Goal: Task Accomplishment & Management: Use online tool/utility

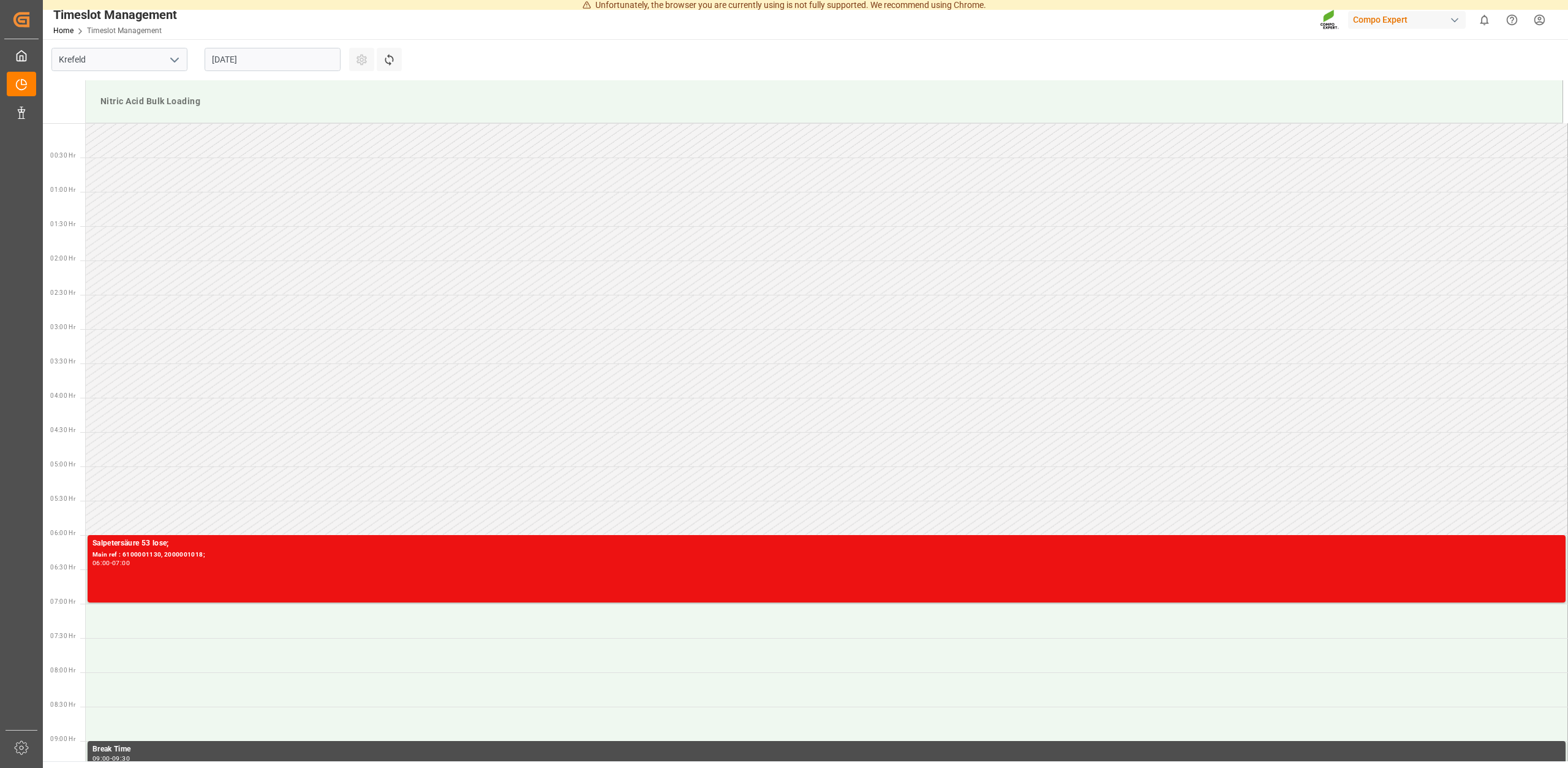
scroll to position [336, 0]
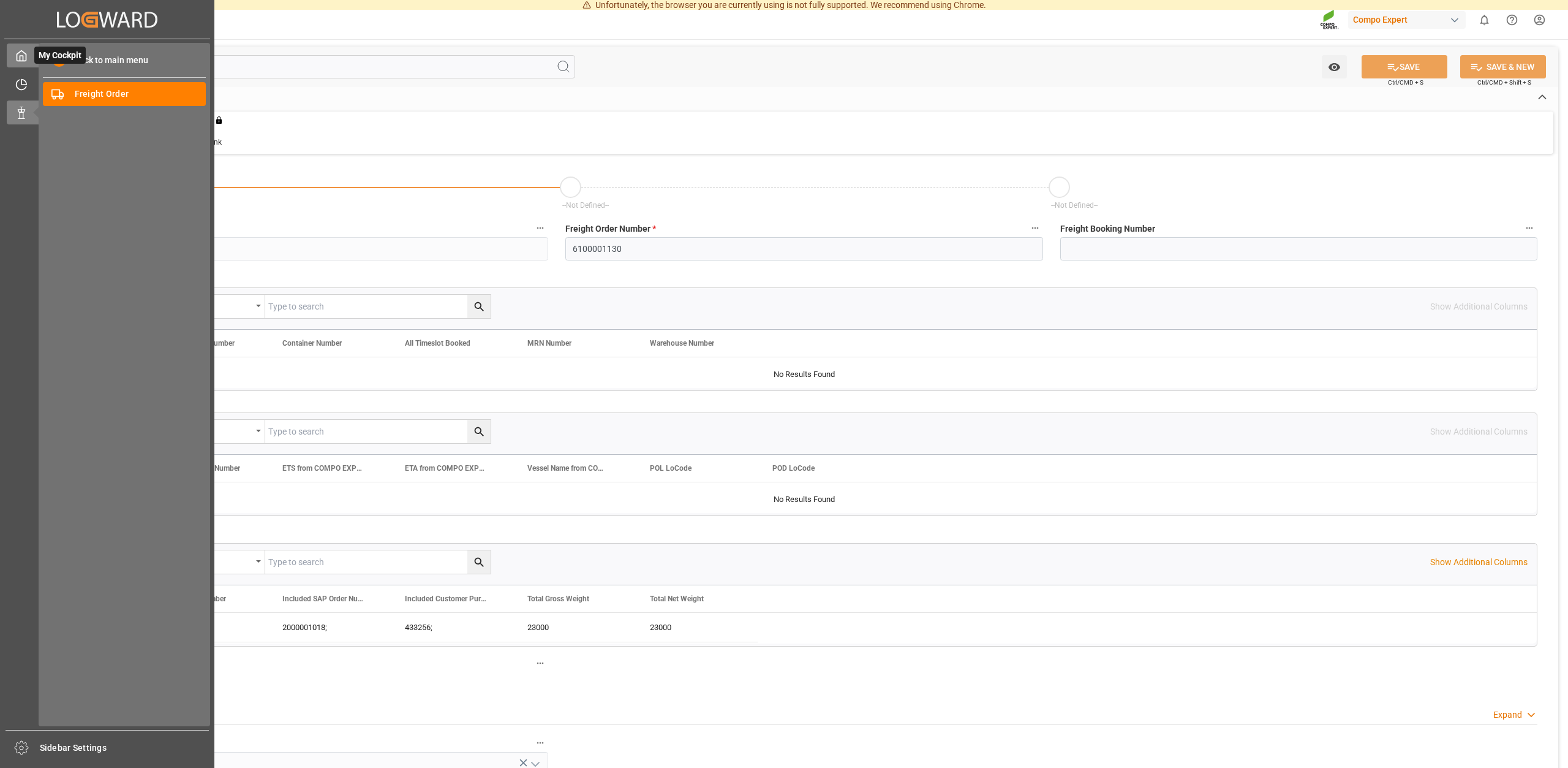
click at [18, 56] on icon at bounding box center [22, 56] width 12 height 12
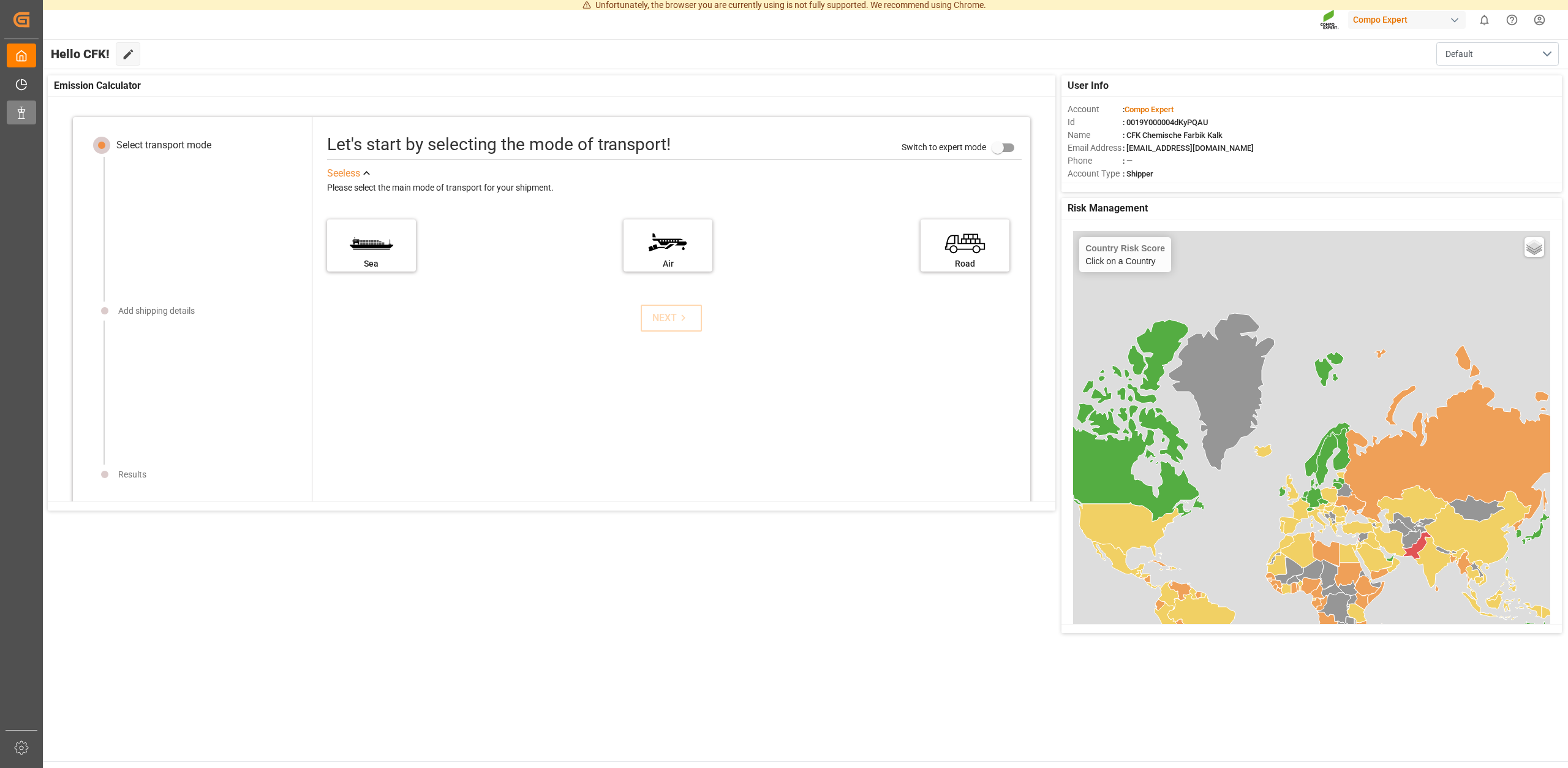
click at [26, 118] on icon at bounding box center [22, 113] width 12 height 12
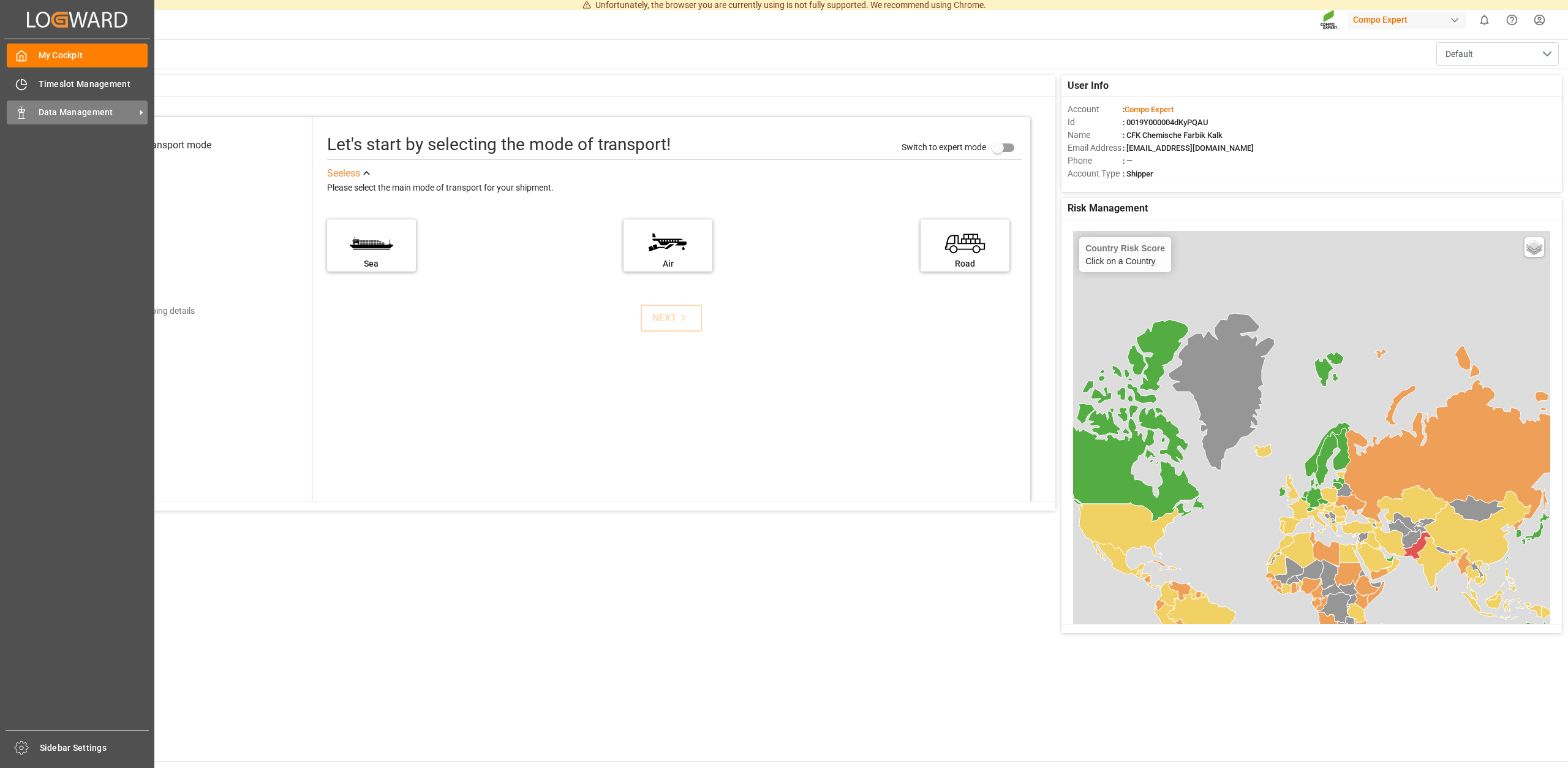
click at [24, 114] on rect at bounding box center [21, 116] width 3 height 6
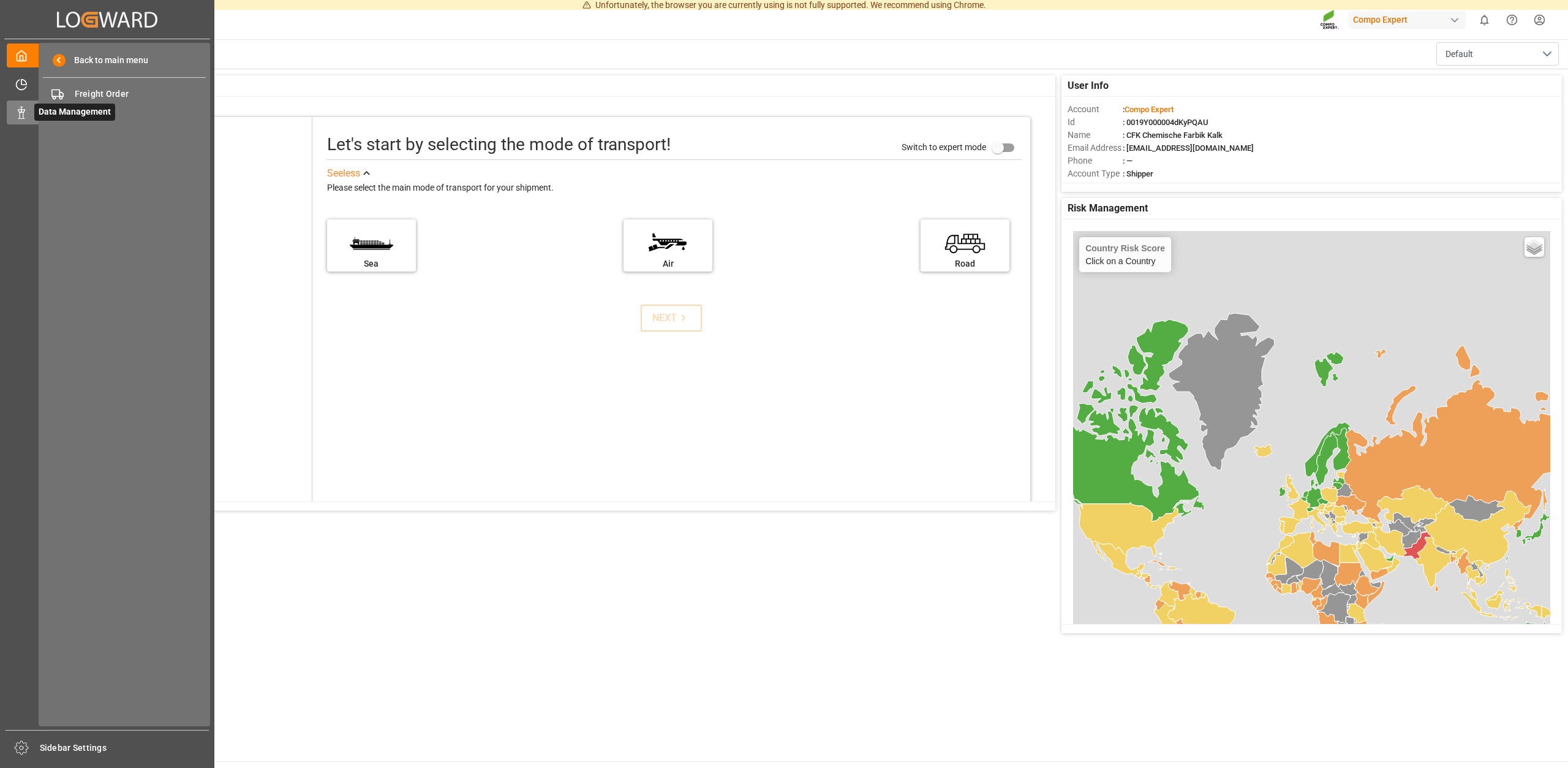
click at [64, 111] on span "Data Management" at bounding box center [75, 112] width 81 height 17
click at [71, 96] on div "Freight Order Freight Order" at bounding box center [124, 94] width 163 height 24
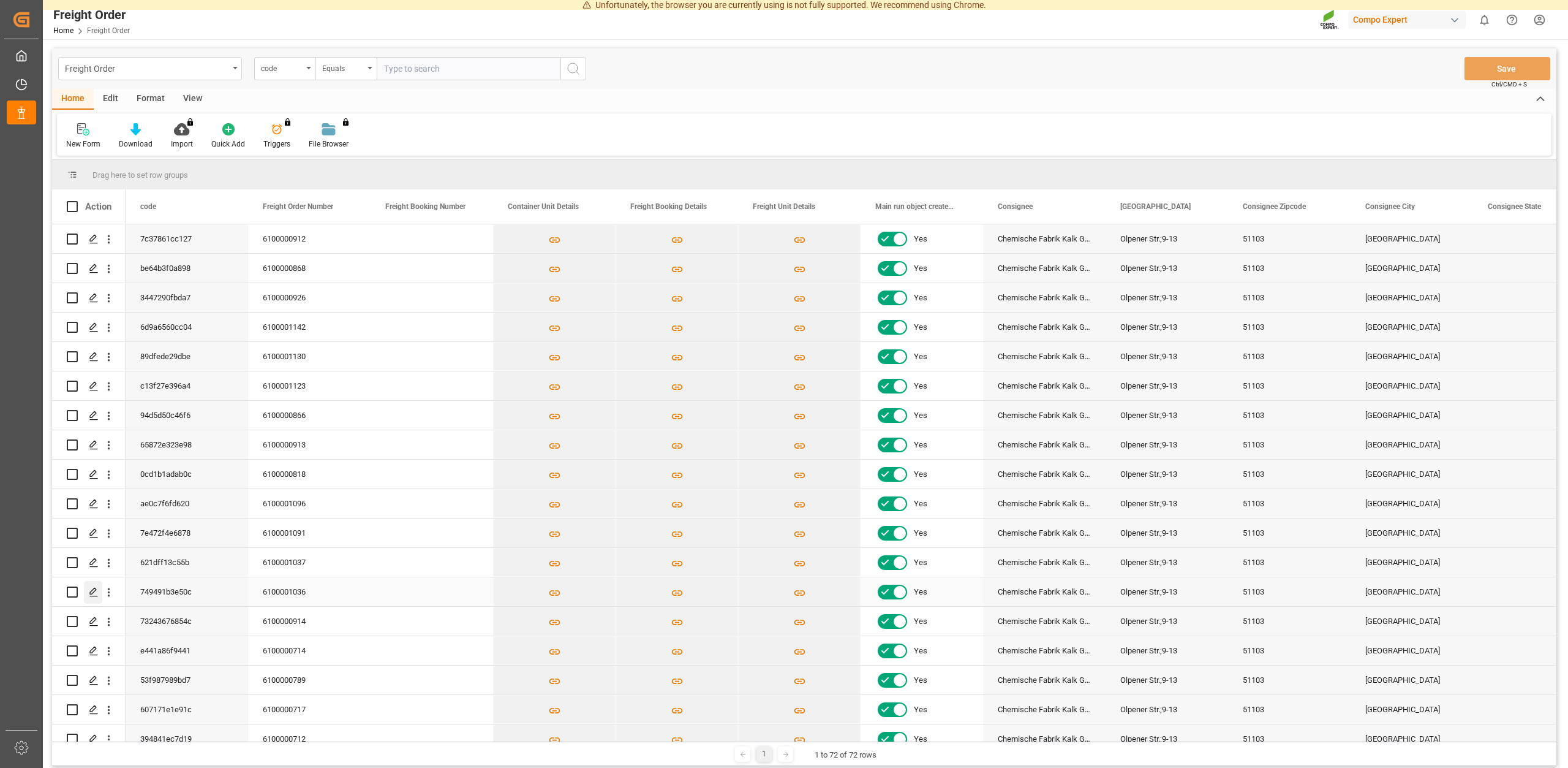
click at [93, 588] on icon "Press SPACE to select this row." at bounding box center [93, 592] width 10 height 10
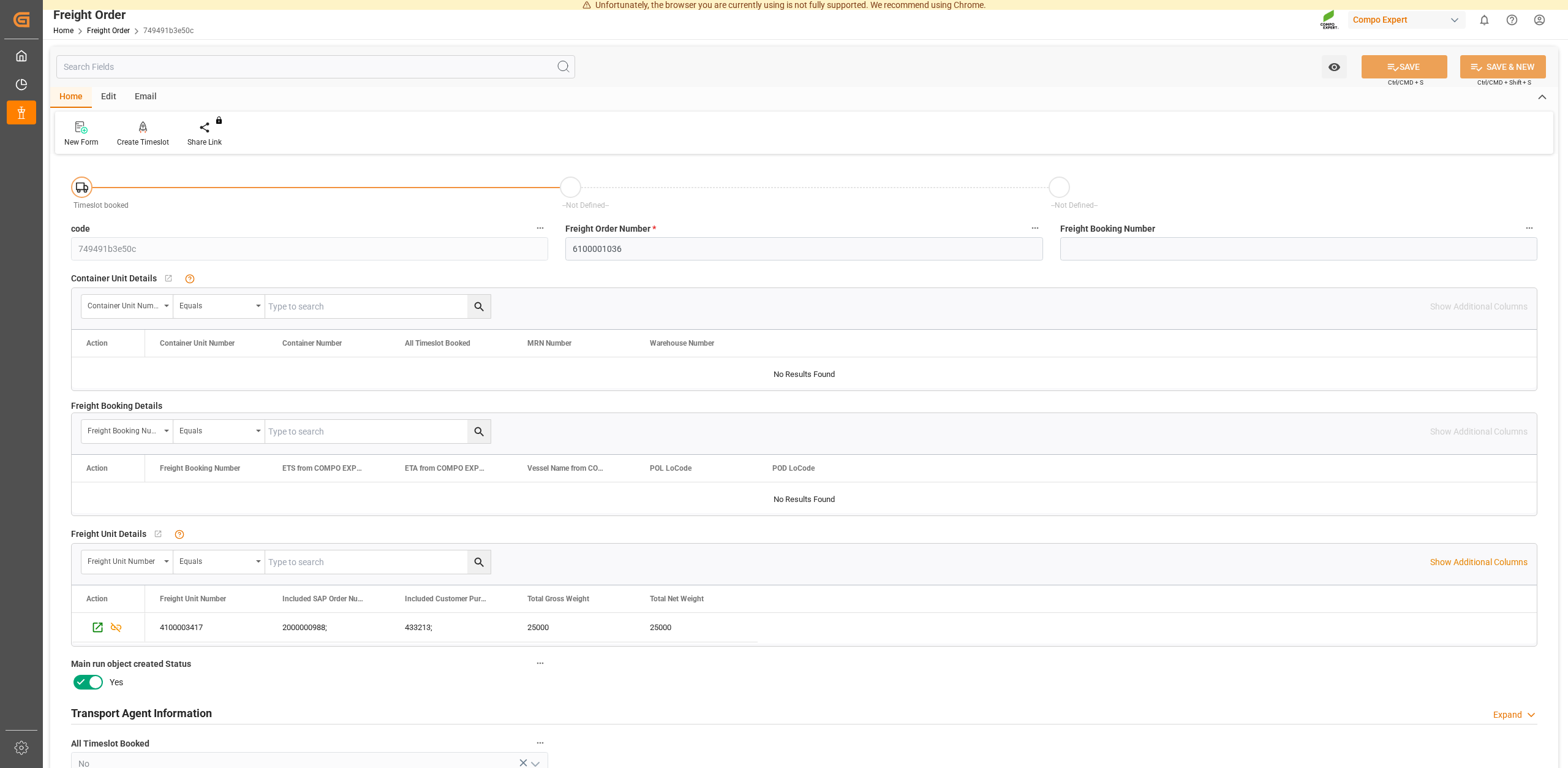
scroll to position [313, 0]
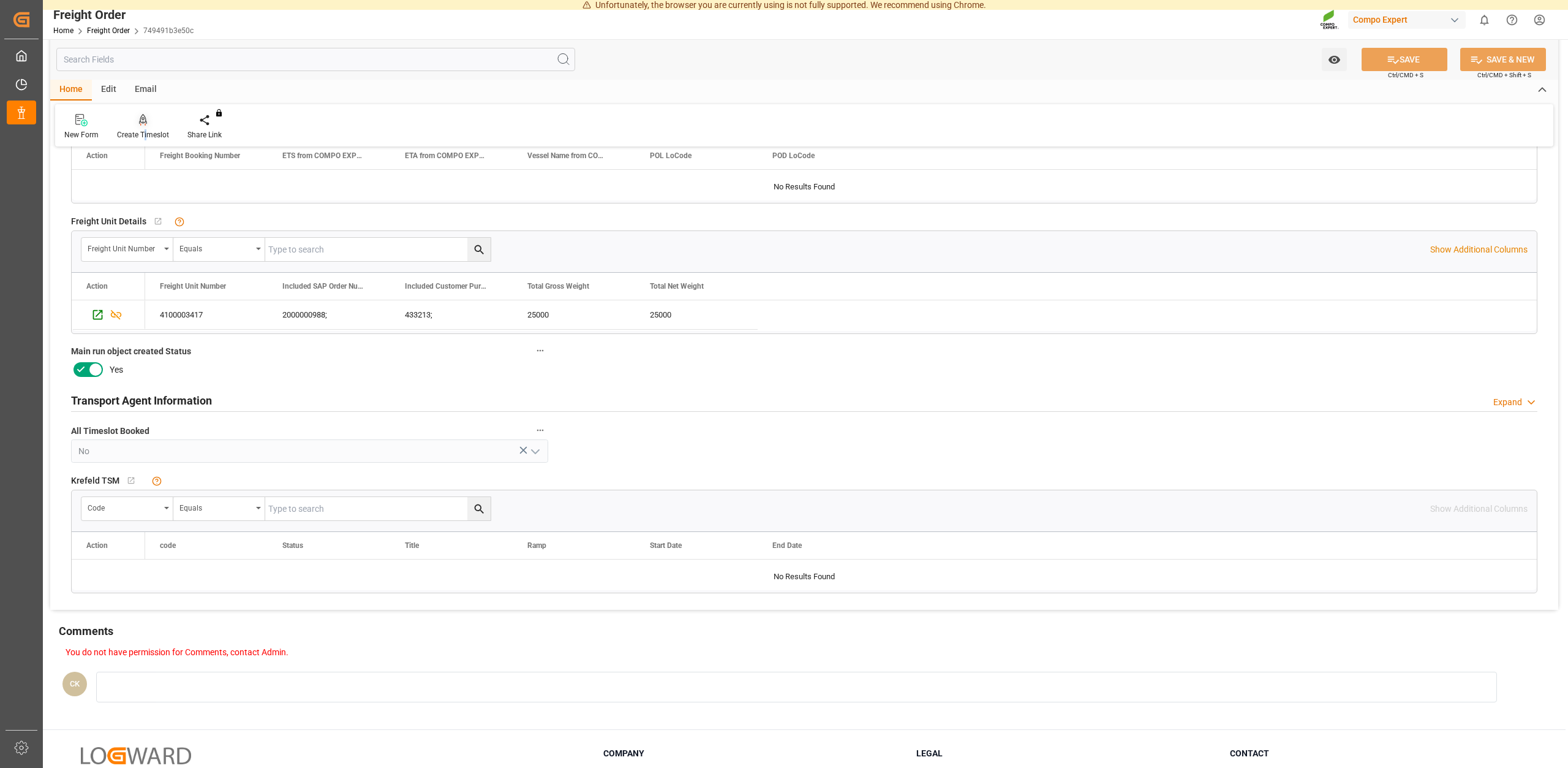
drag, startPoint x: 144, startPoint y: 130, endPoint x: 149, endPoint y: 126, distance: 6.4
click at [149, 129] on div "Create Timeslot" at bounding box center [142, 135] width 52 height 11
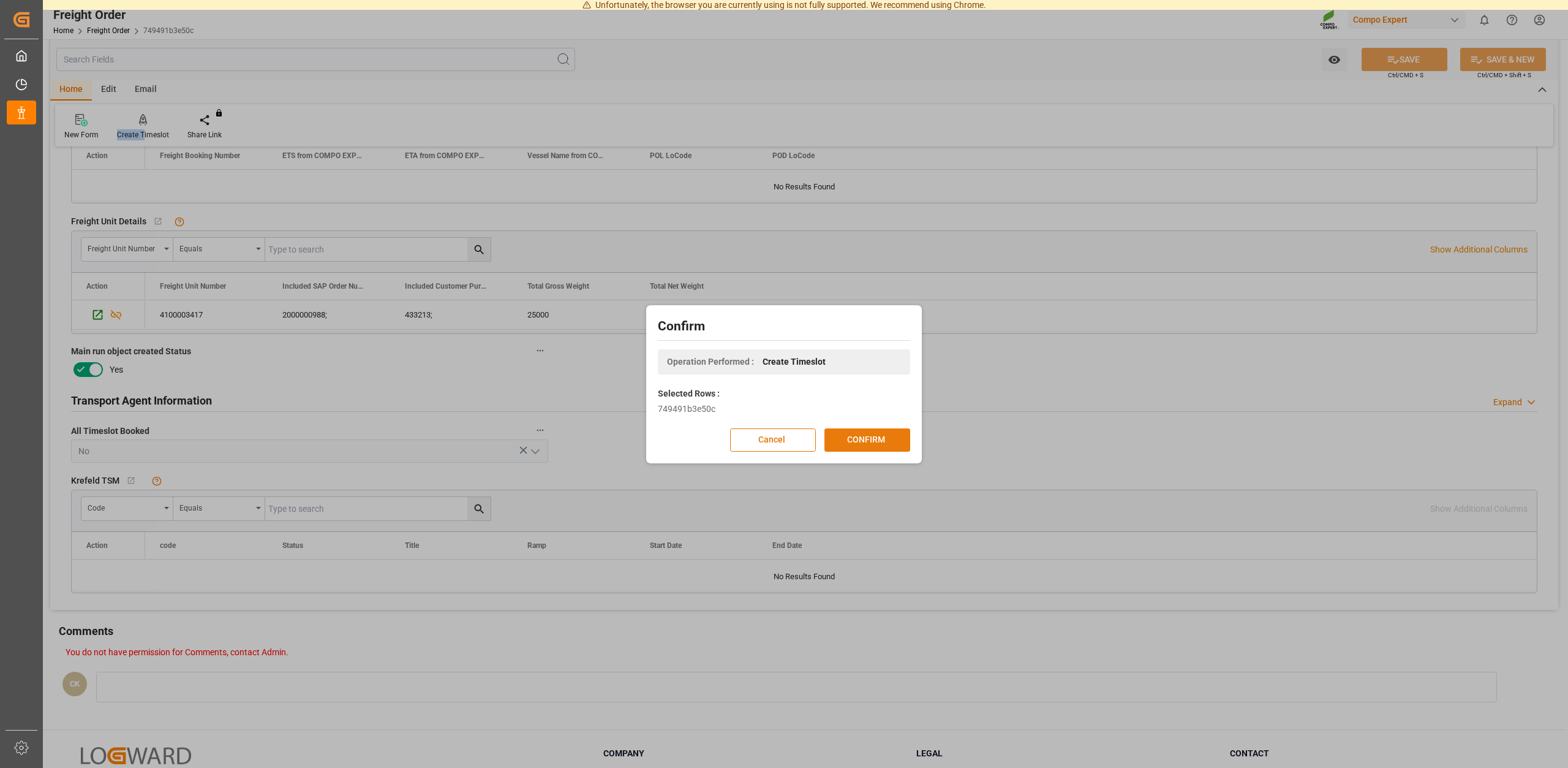
click at [864, 439] on button "CONFIRM" at bounding box center [868, 440] width 86 height 24
click at [1130, 477] on div "Confirm Operation Performed : Create Timeslot Selected Rows : 749491b3e50c Canc…" at bounding box center [784, 384] width 1568 height 768
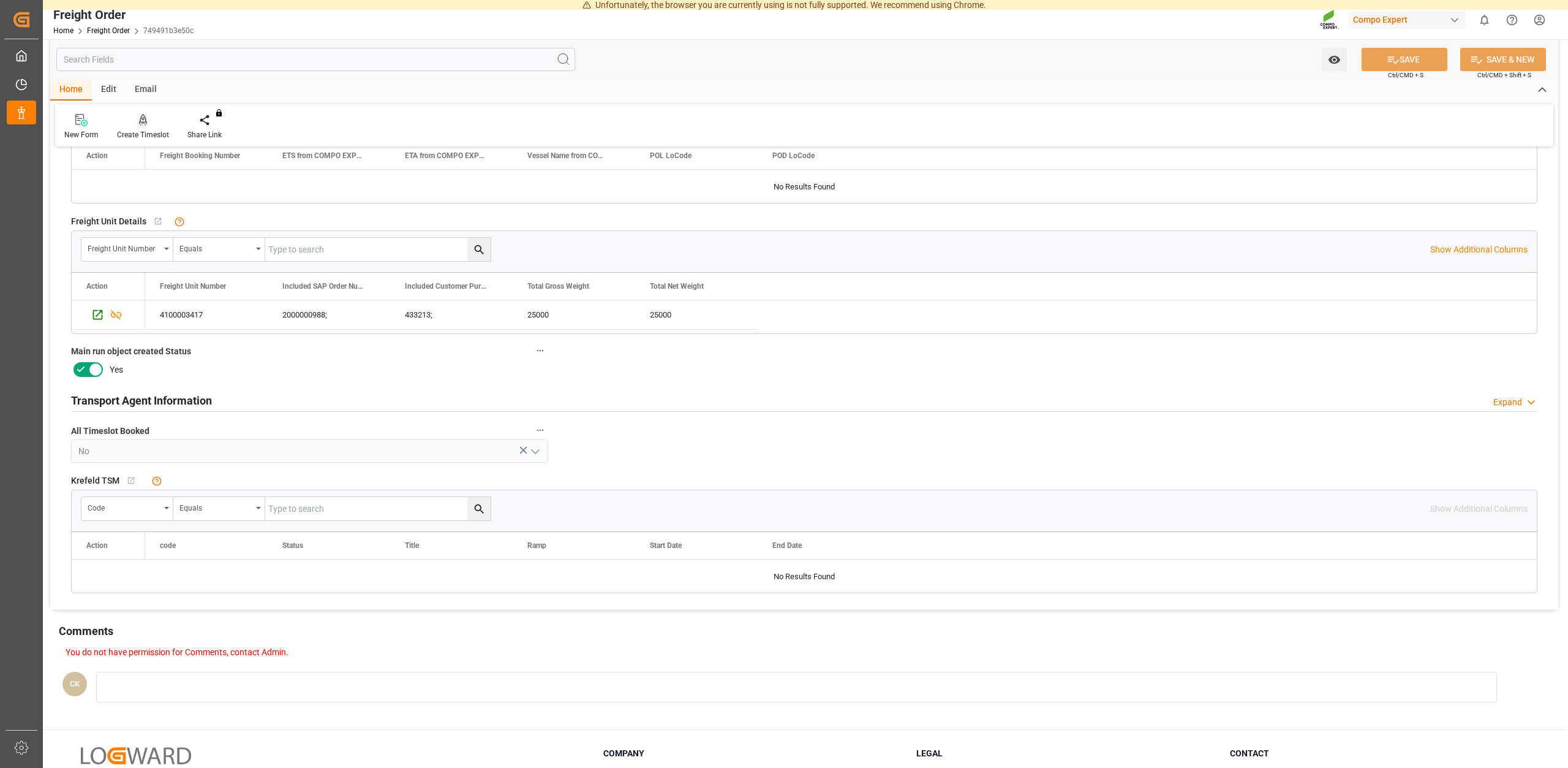
click at [149, 135] on div "Create Timeslot" at bounding box center [142, 135] width 52 height 11
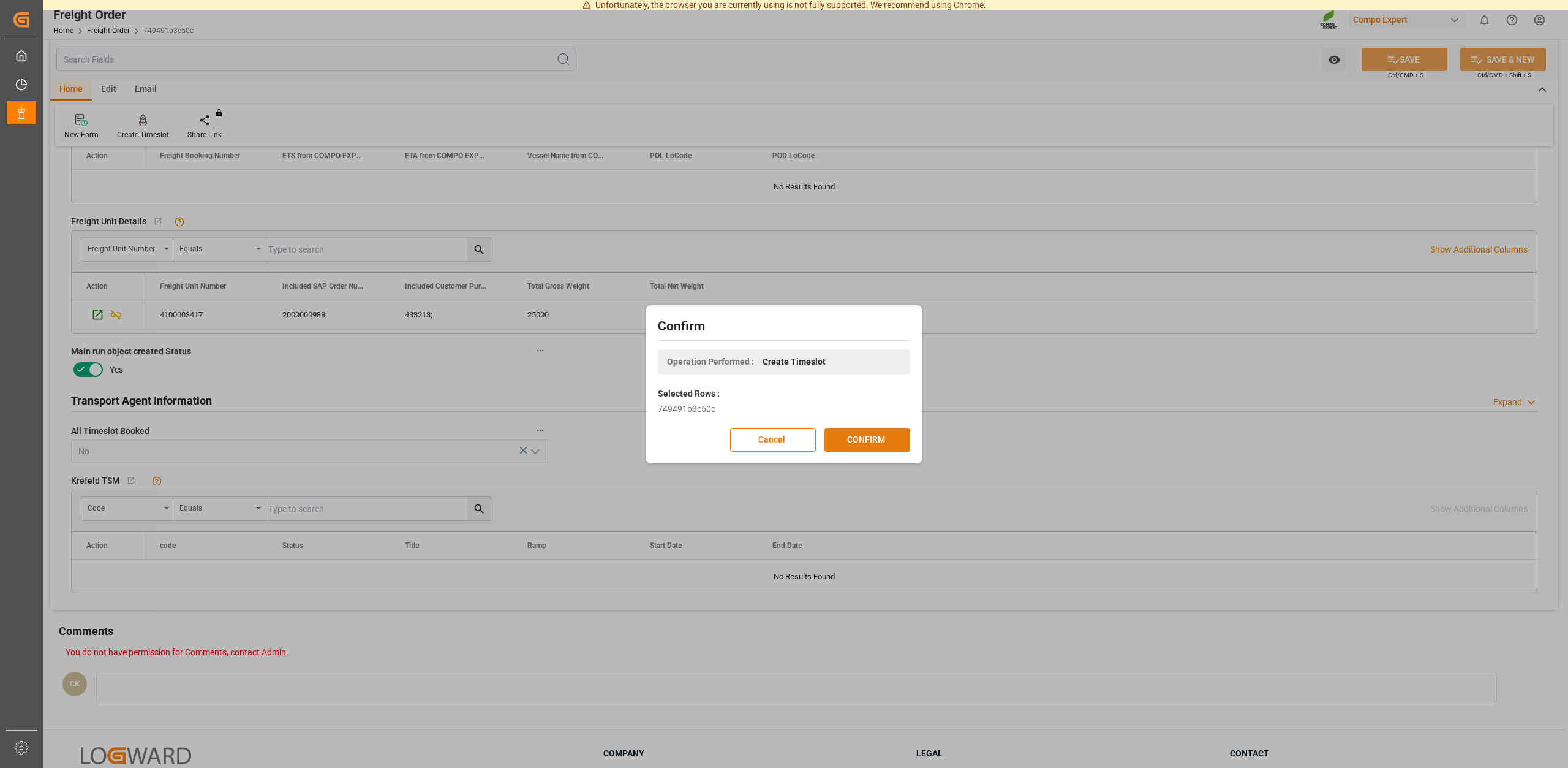
click at [856, 432] on button "CONFIRM" at bounding box center [868, 440] width 86 height 24
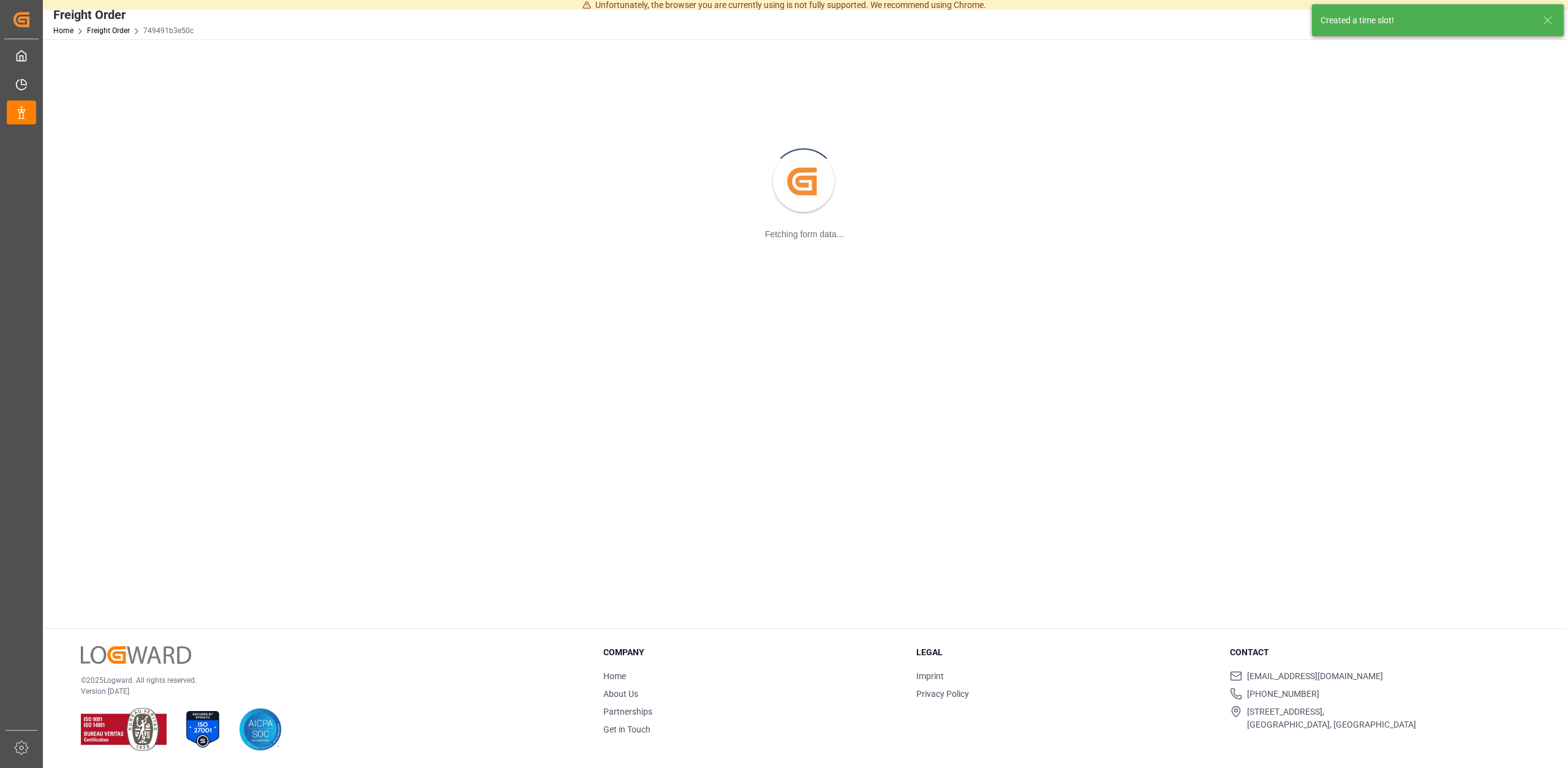
scroll to position [133, 0]
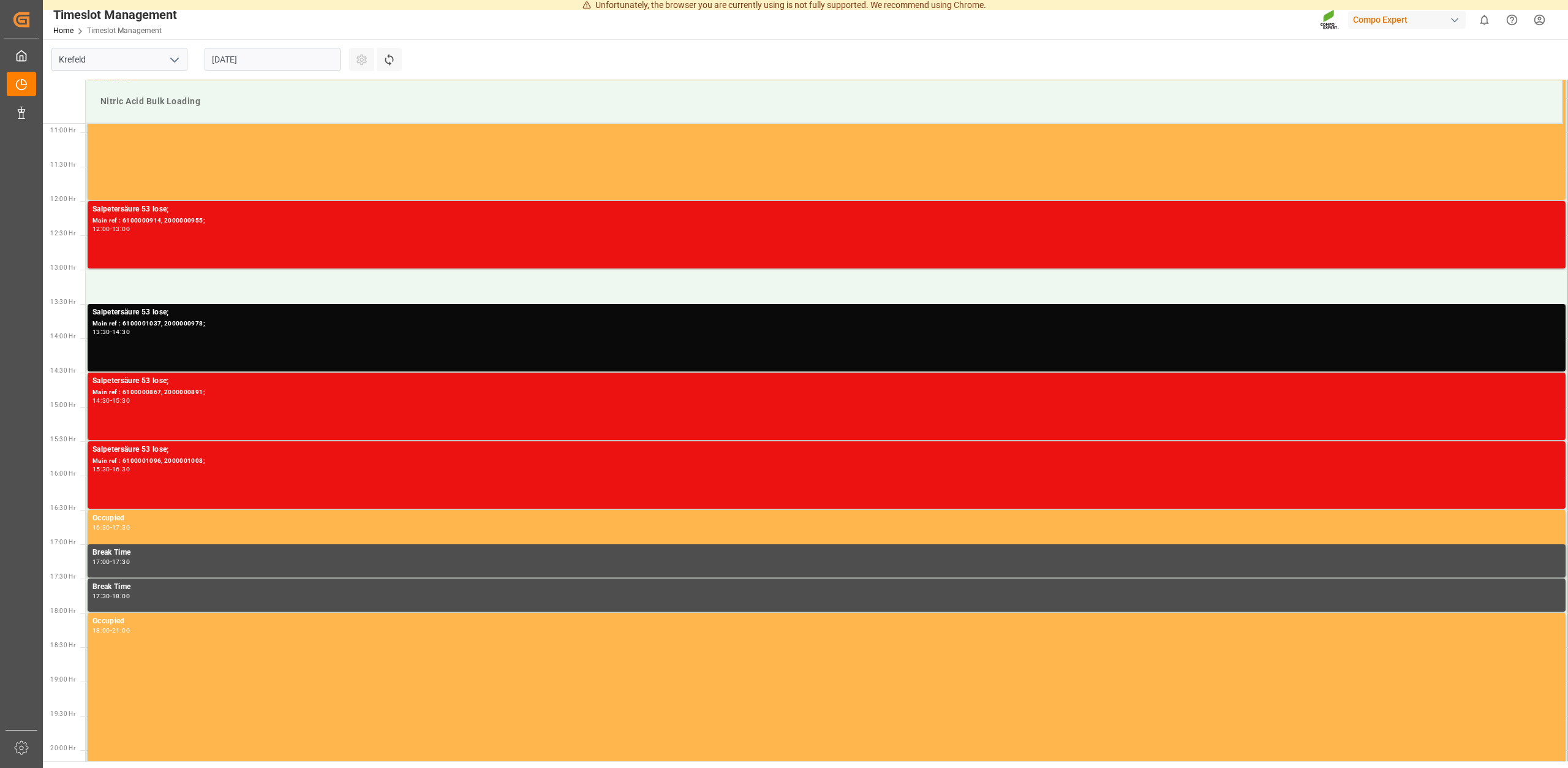
scroll to position [747, 0]
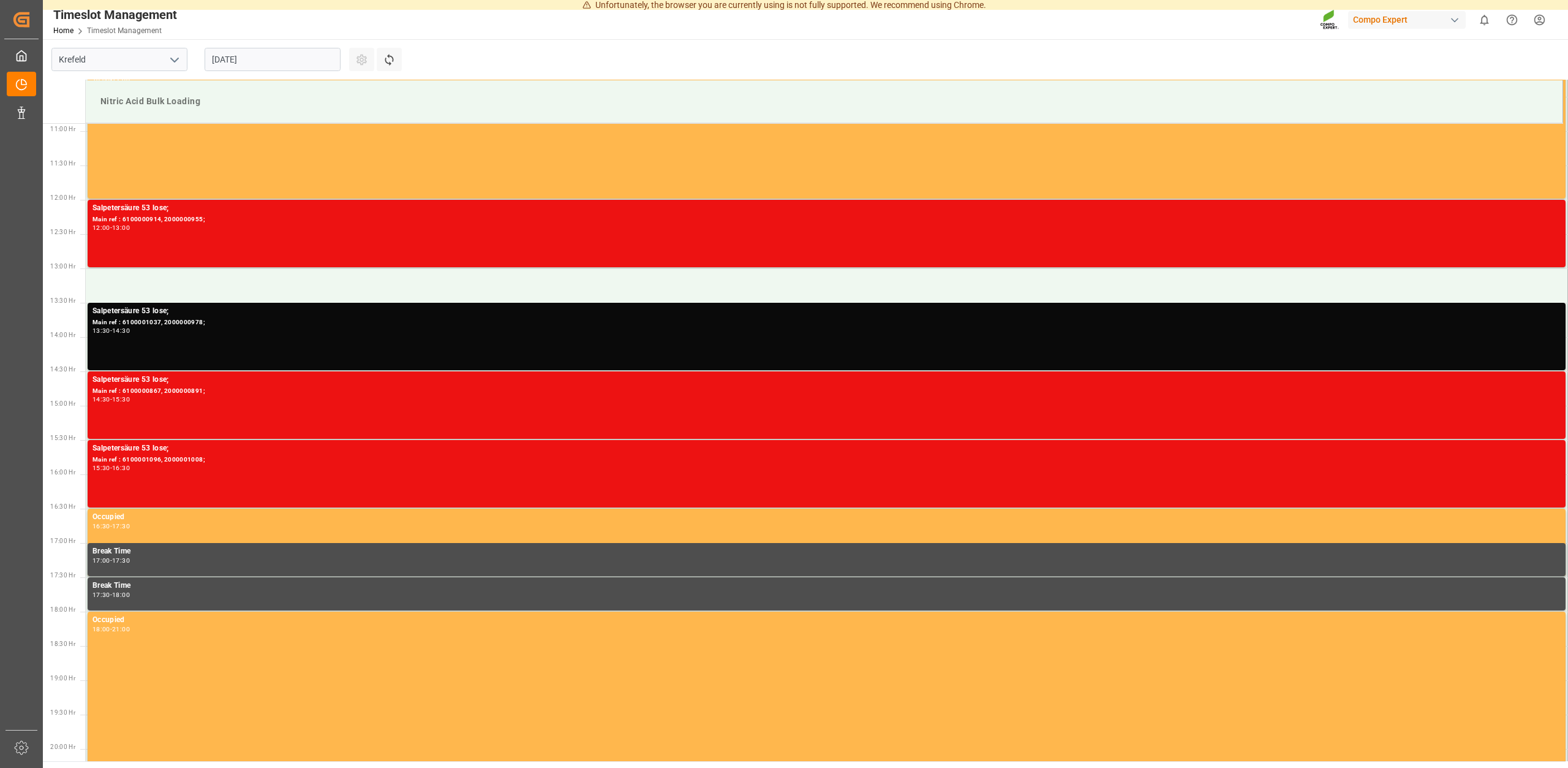
click at [282, 61] on input "13.08.2025" at bounding box center [272, 59] width 136 height 24
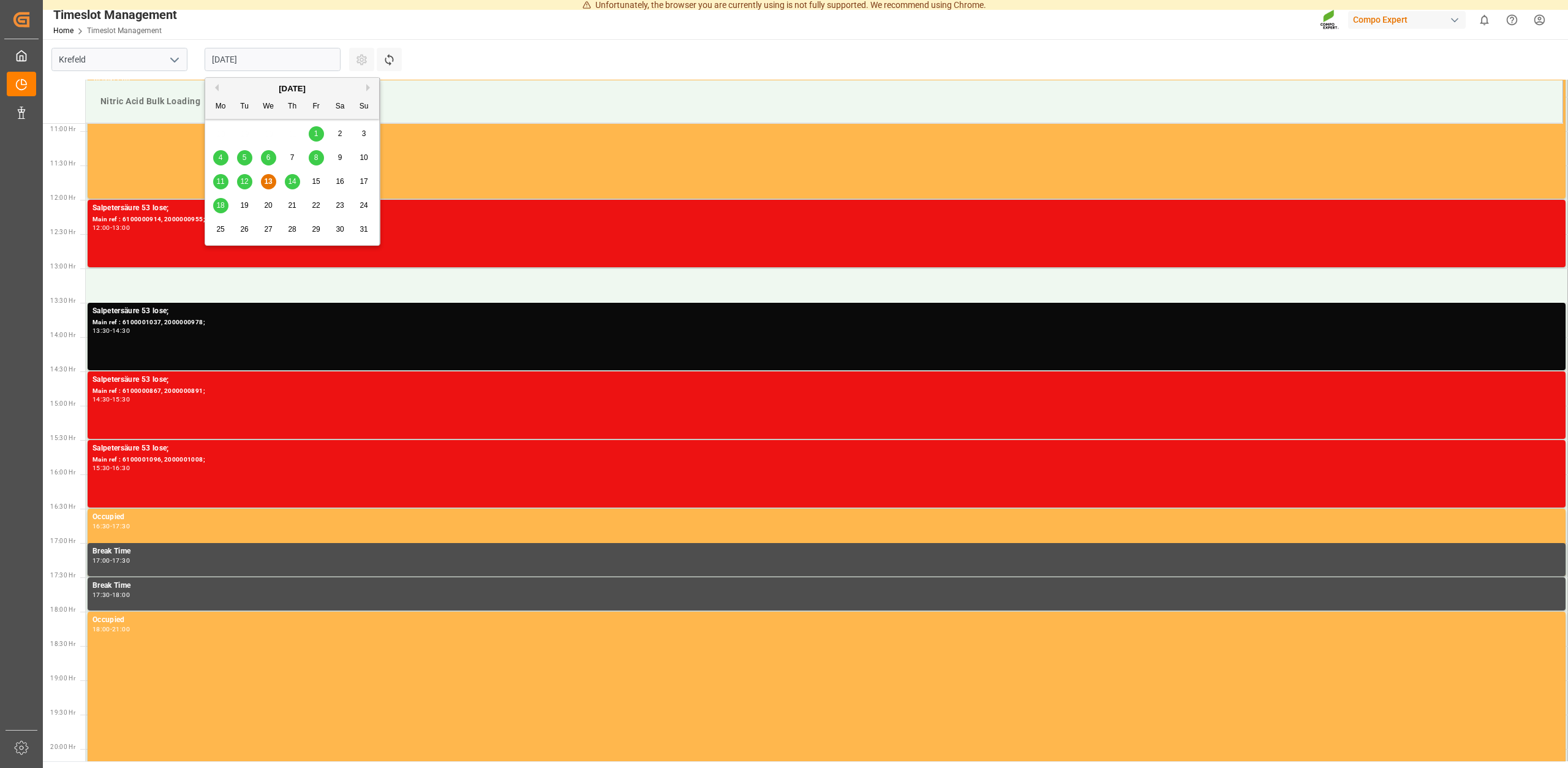
click at [292, 181] on span "14" at bounding box center [292, 181] width 8 height 9
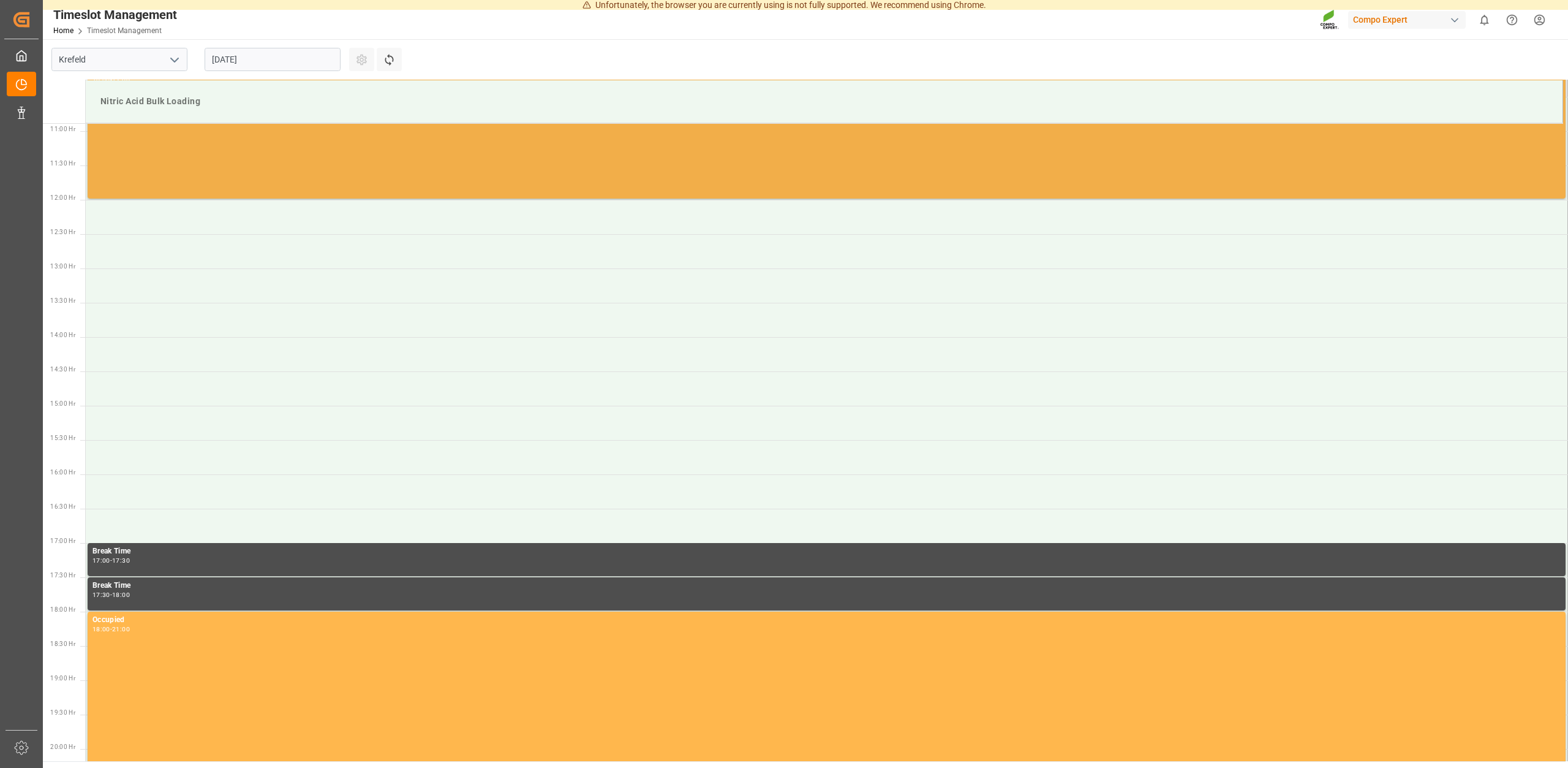
scroll to position [497, 0]
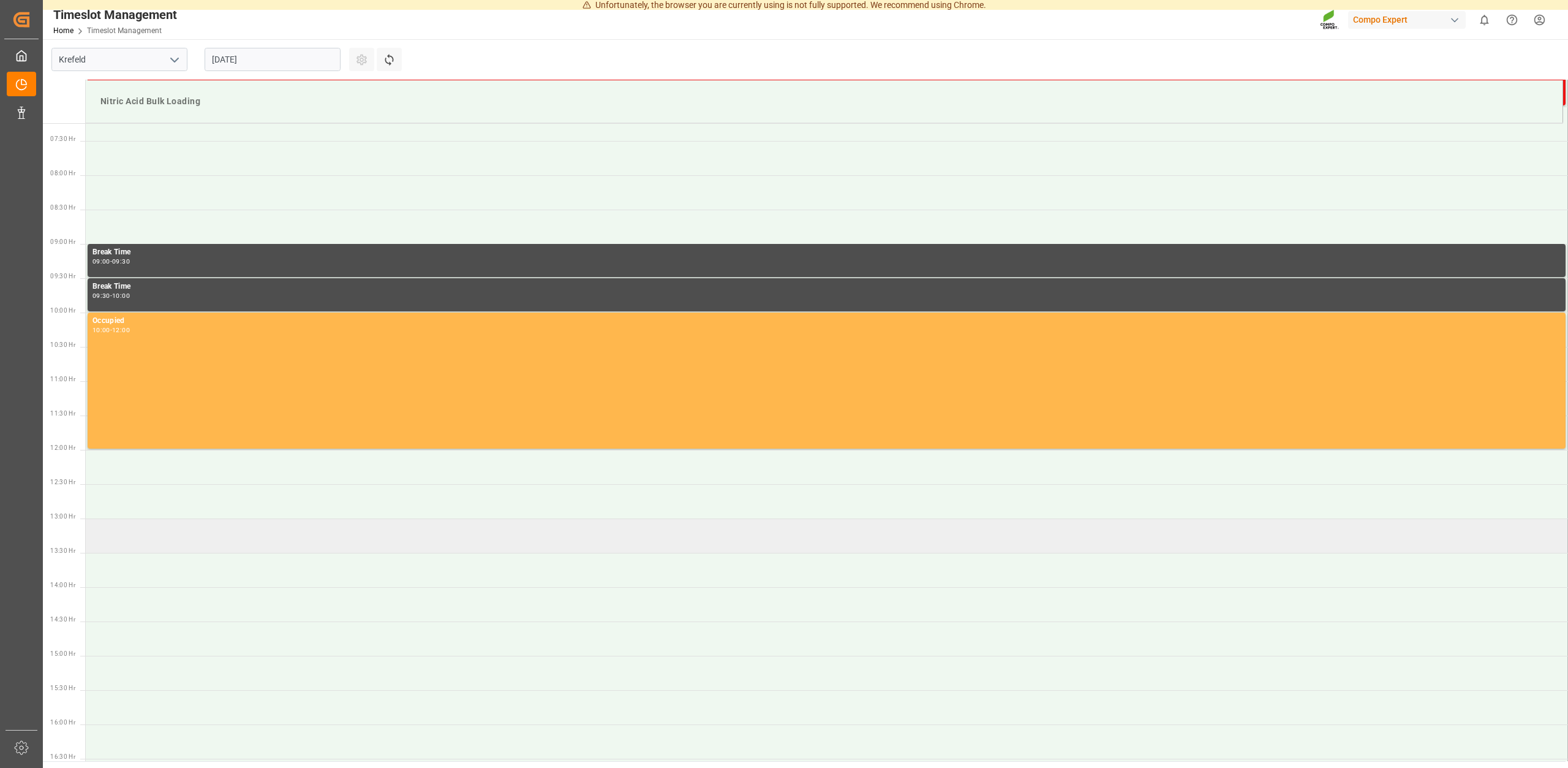
click at [118, 533] on td at bounding box center [827, 535] width 1482 height 34
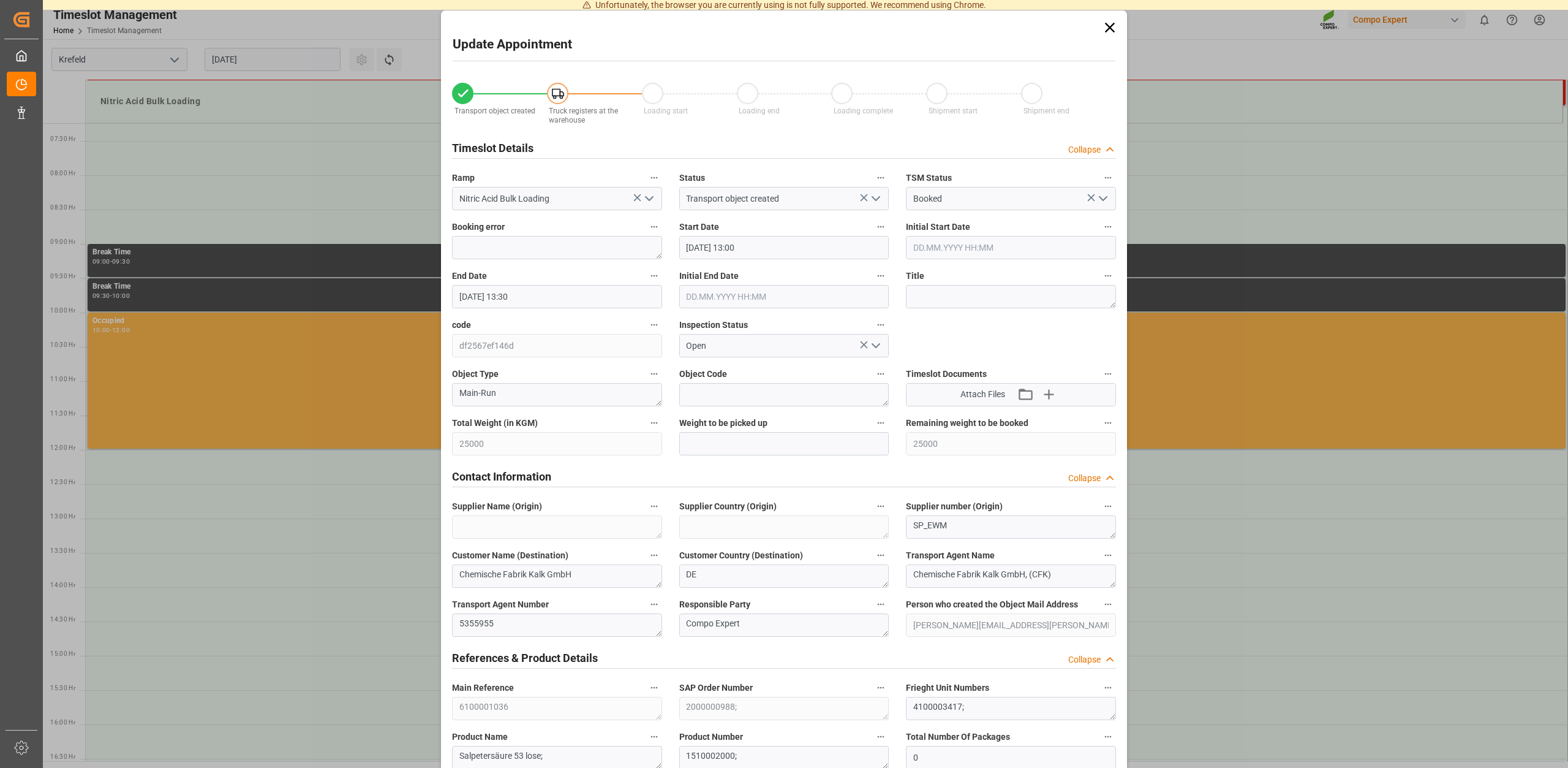
click at [112, 535] on div "Update Appointment Transport object created Truck registers at the warehouse Lo…" at bounding box center [784, 384] width 1568 height 768
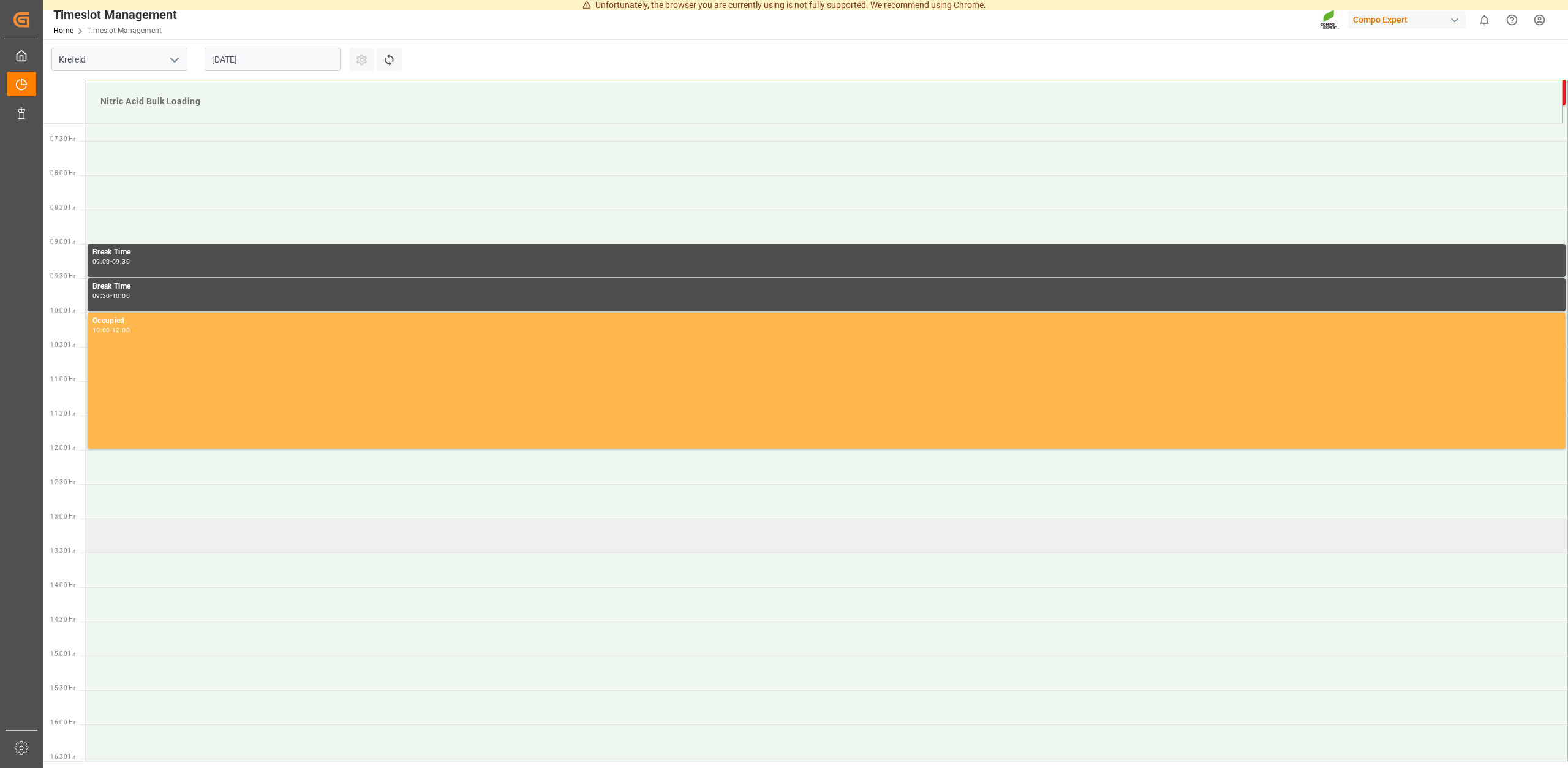
click at [118, 536] on td at bounding box center [827, 535] width 1482 height 34
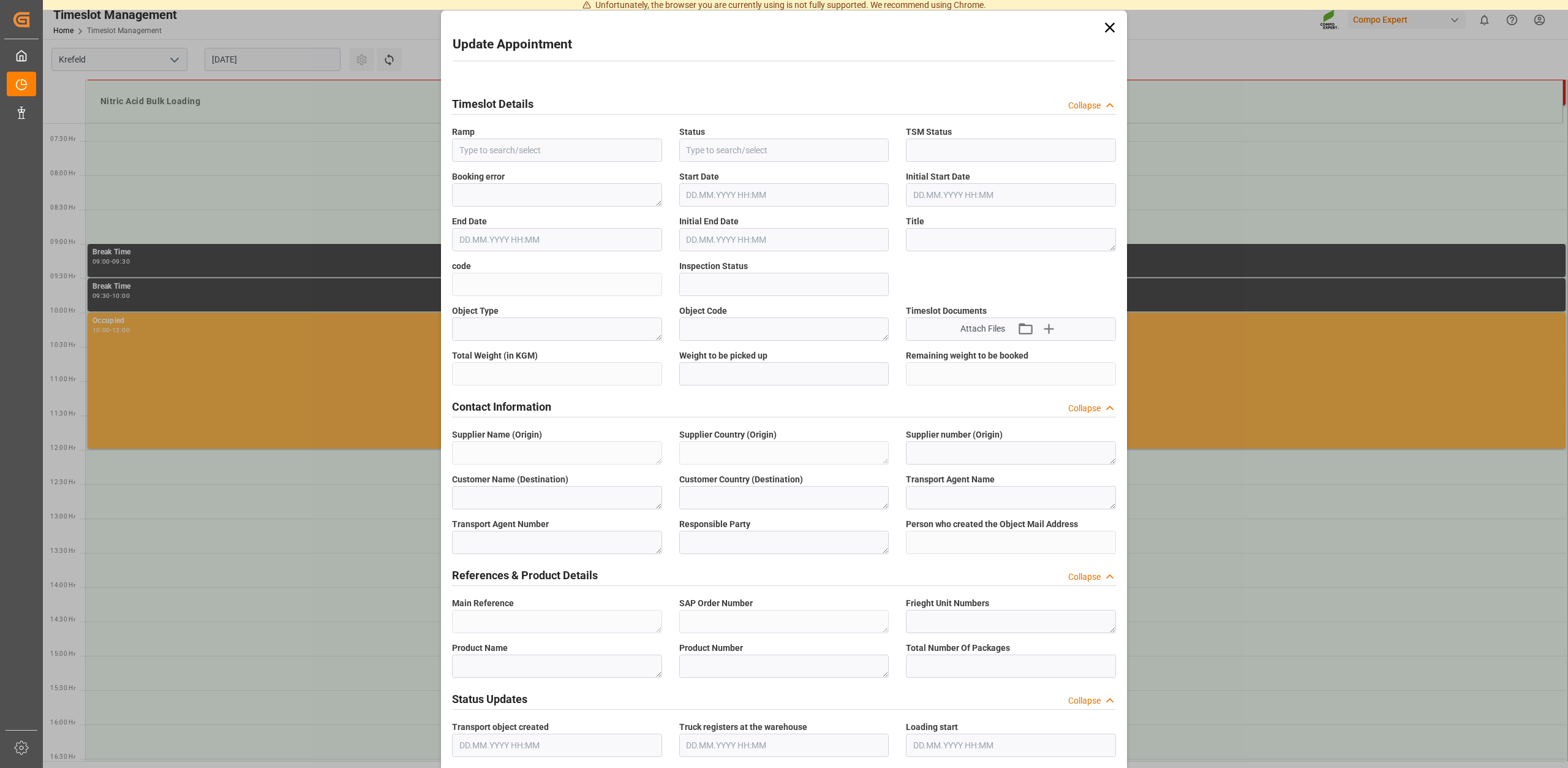
type input "Nitric Acid Bulk Loading"
type input "Transport object created"
type input "Booked"
type input "df2567ef146d"
type input "Open"
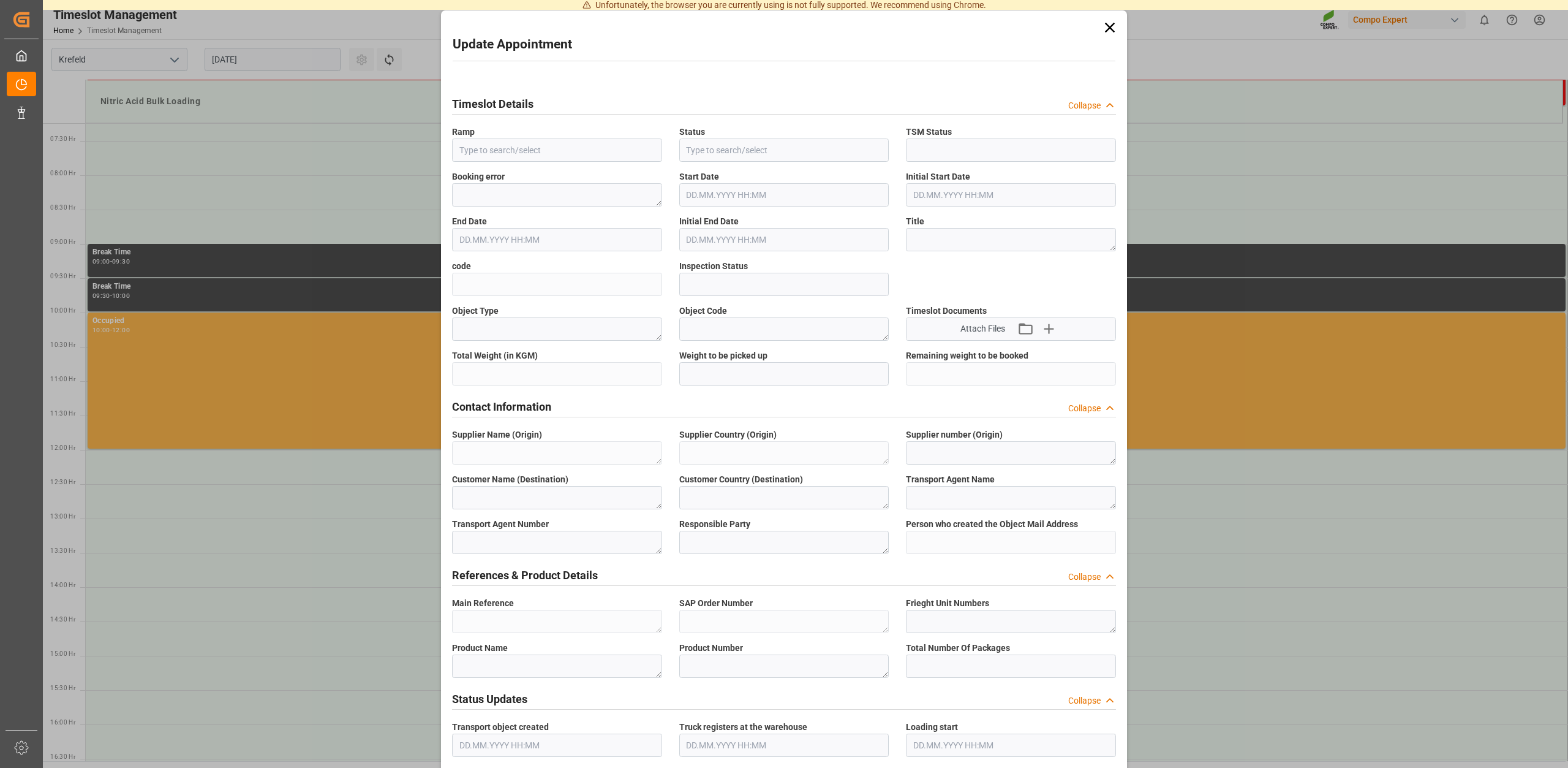
type textarea "Main-Run"
type textarea "SP_EWM"
type textarea "Chemische Fabrik Kalk GmbH"
type textarea "DE"
type textarea "Chemische Fabrik Kalk GmbH, (CFK)"
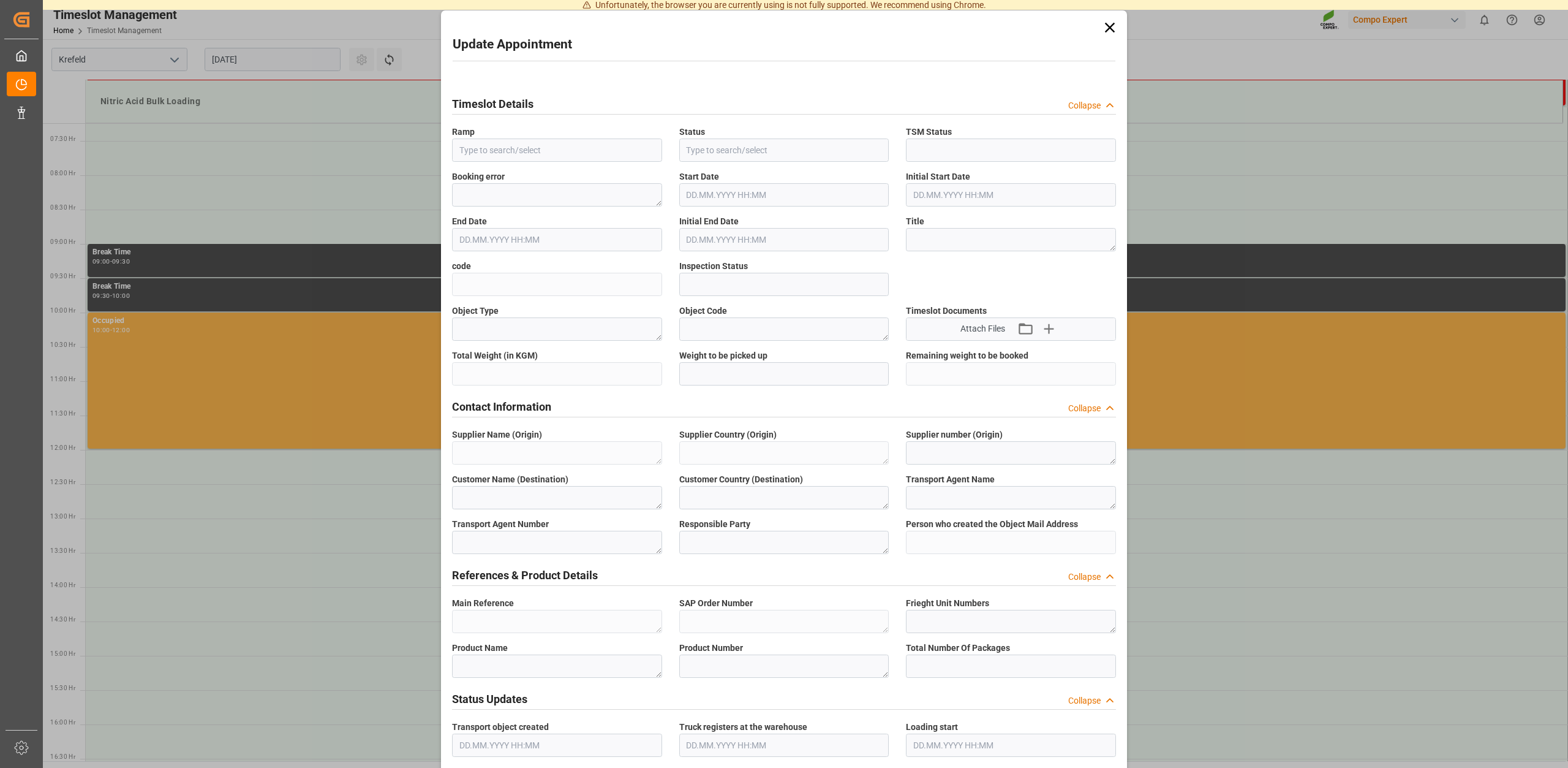
type textarea "5355955"
type textarea "Compo Expert"
type input "christina.schley@compo-expert.com"
type textarea "6100001036"
type textarea "2000000988;"
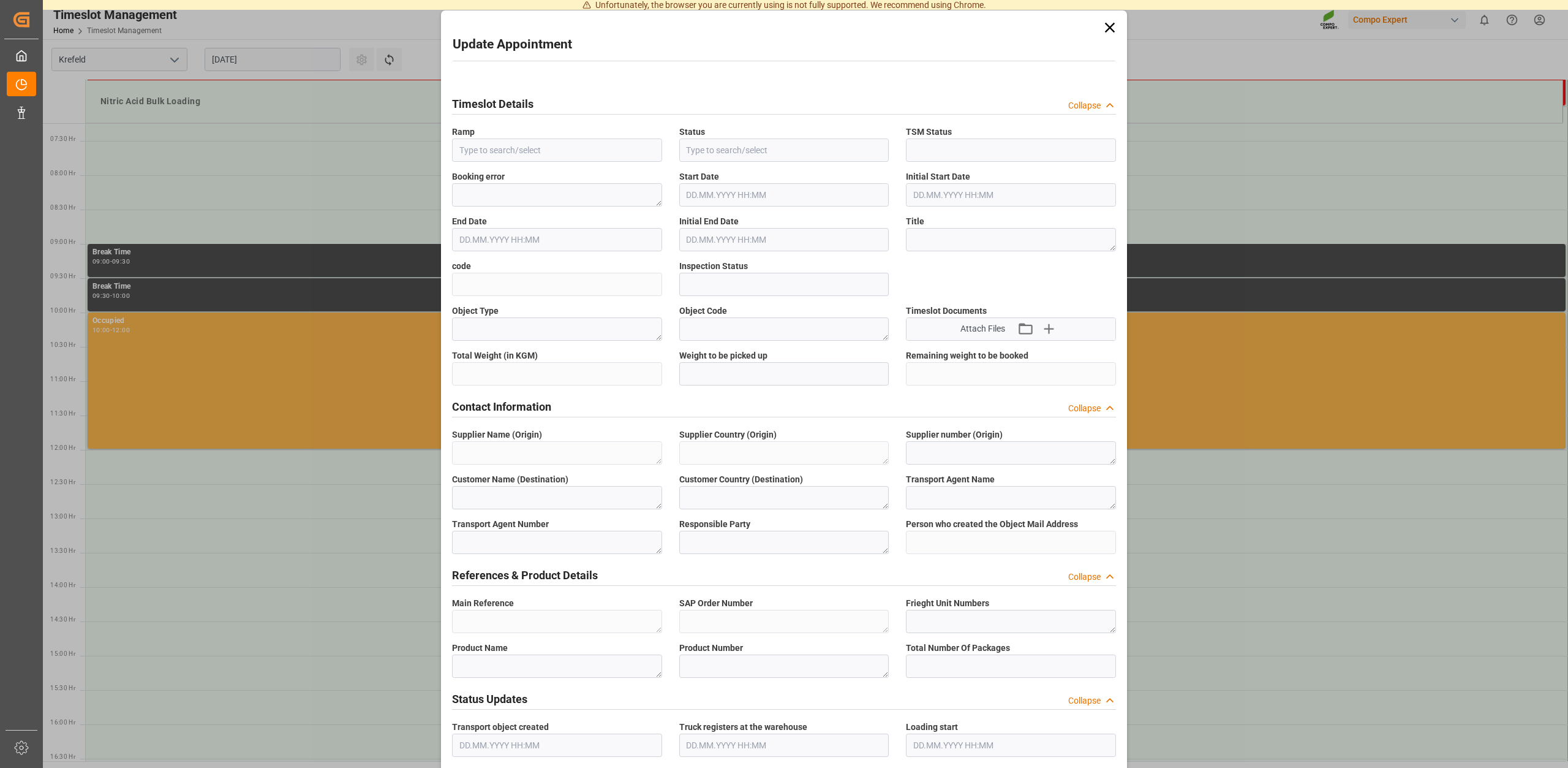
type textarea "4100003417;"
type textarea "Salpetersäure 53 lose;"
type textarea "1510002000;"
type textarea "Z100"
type textarea "3500"
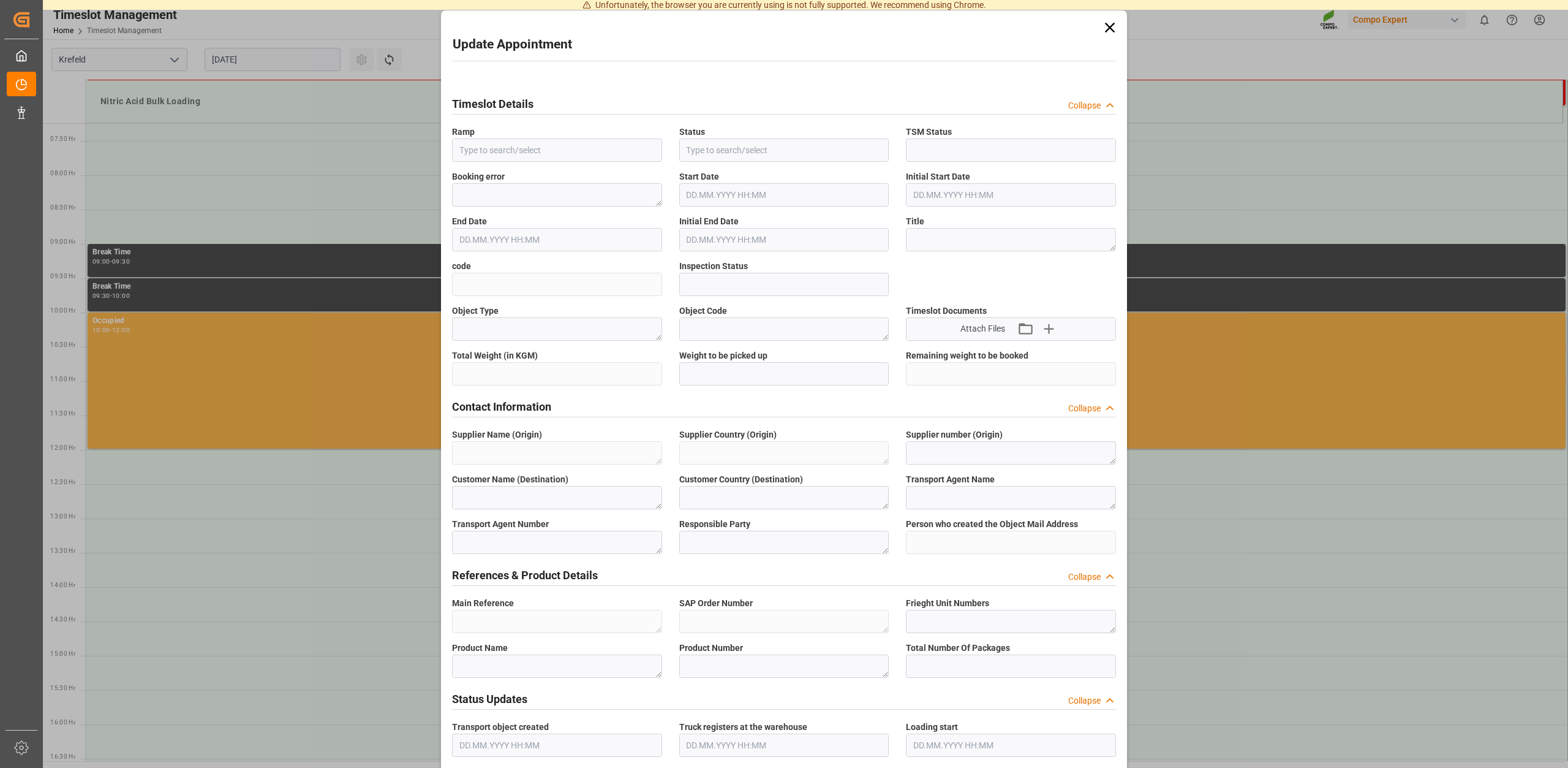
type input "6100001036"
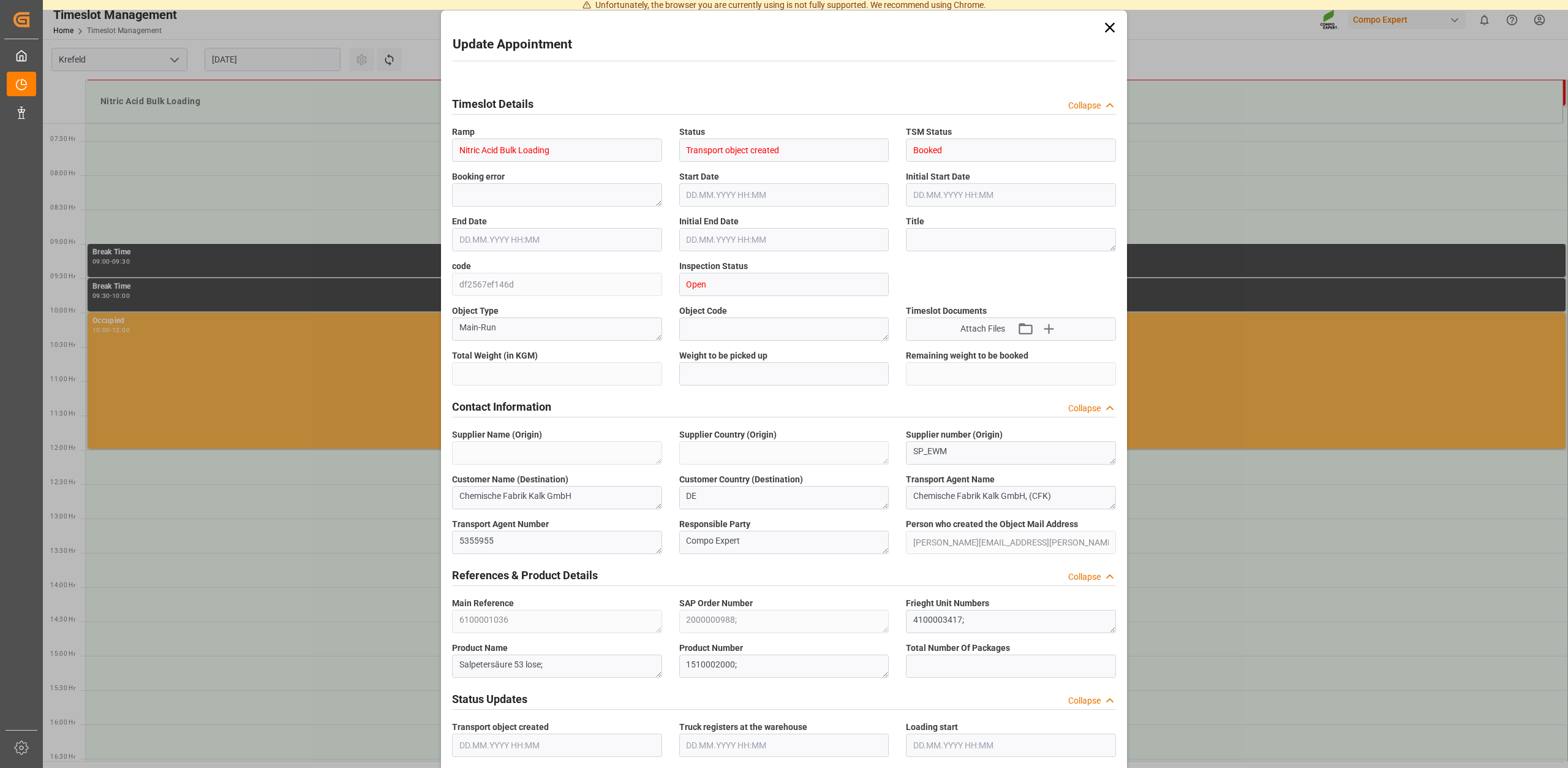
type input "25000"
type input "0"
type input "14.08.2025 13:00"
type input "14.08.2025 13:30"
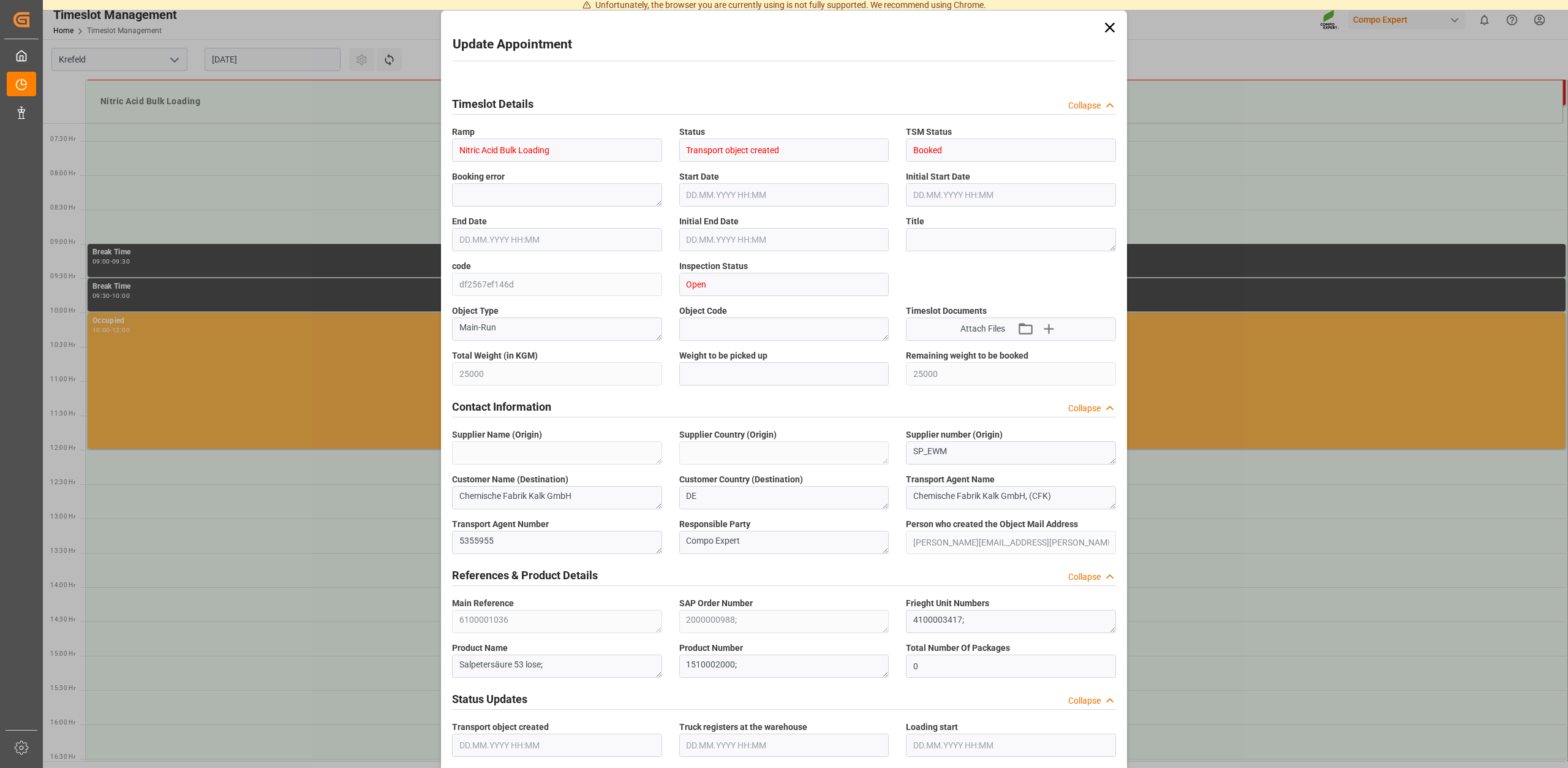
type input "07.08.2025 17:01"
type input "13.08.2025 09:57"
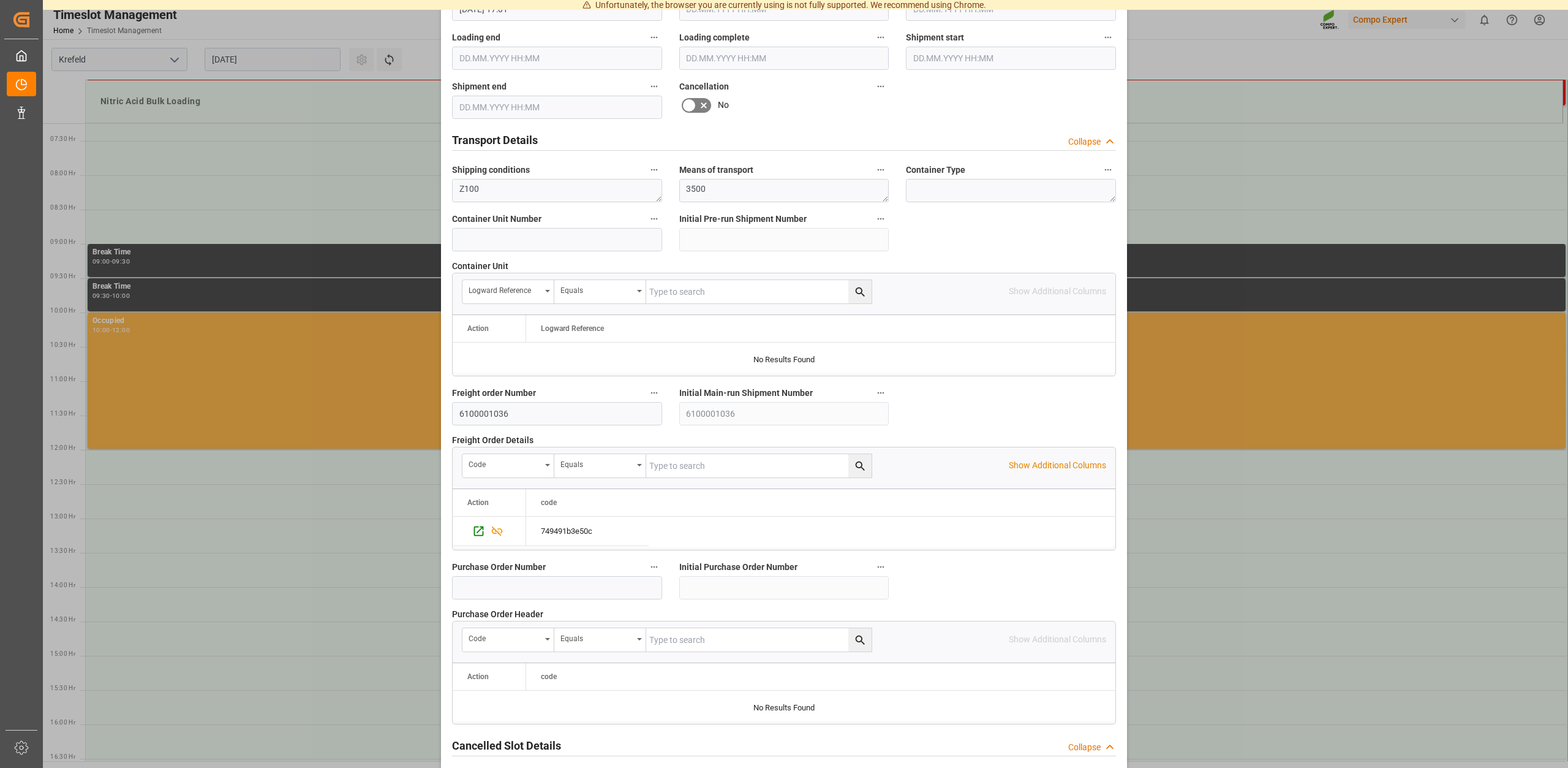
scroll to position [933, 0]
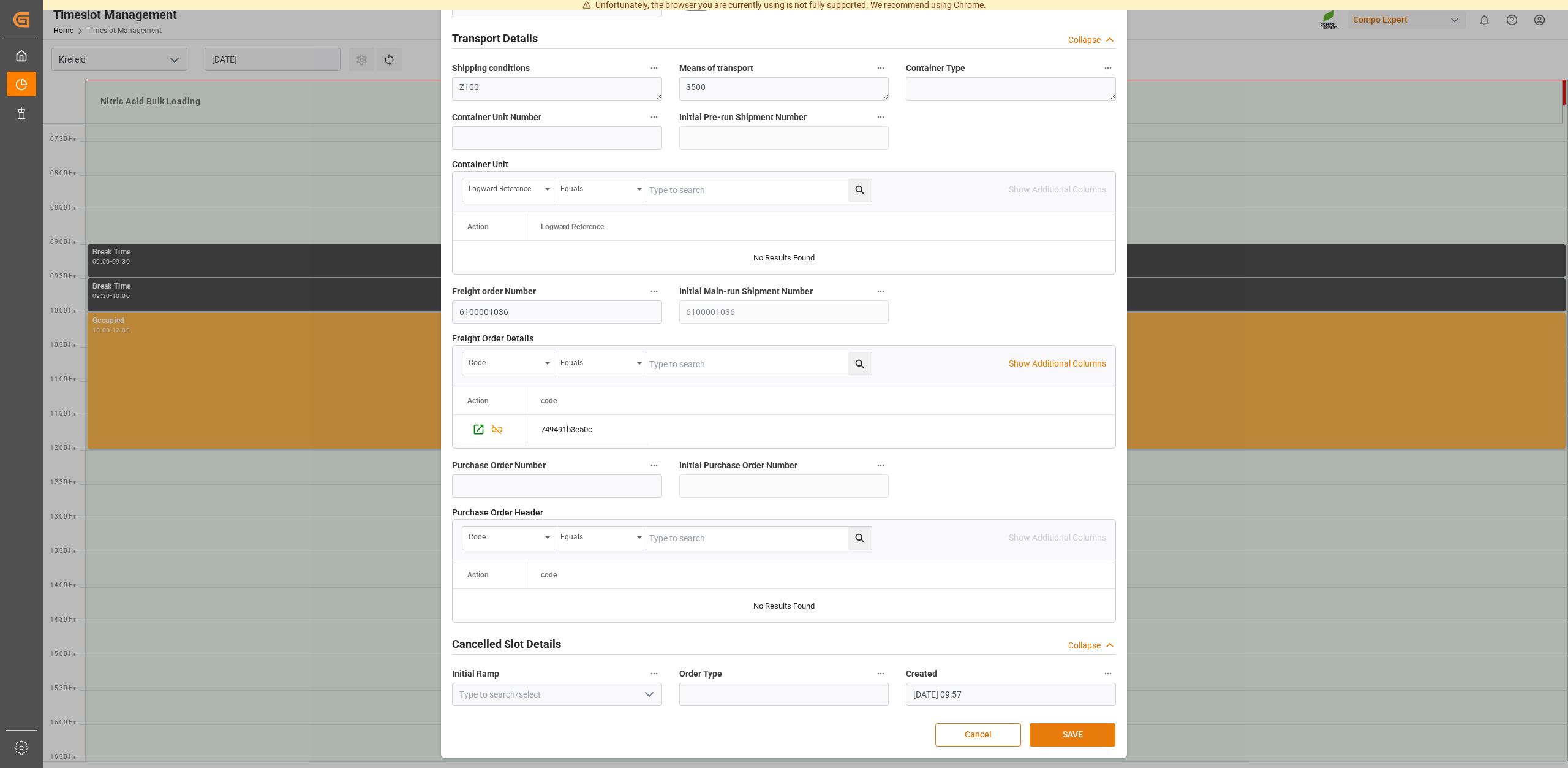
click at [1081, 738] on button "SAVE" at bounding box center [1073, 734] width 86 height 24
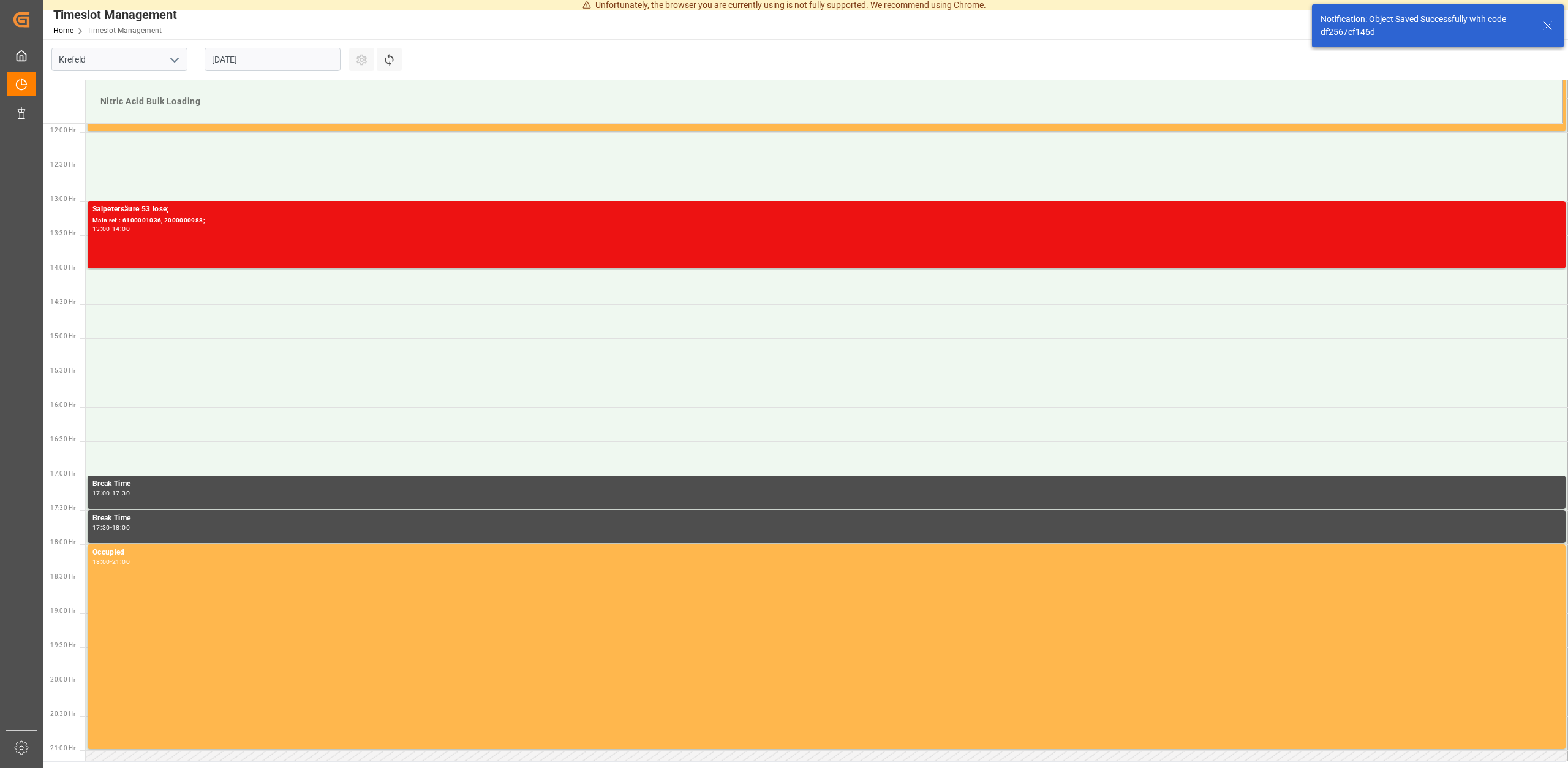
scroll to position [816, 0]
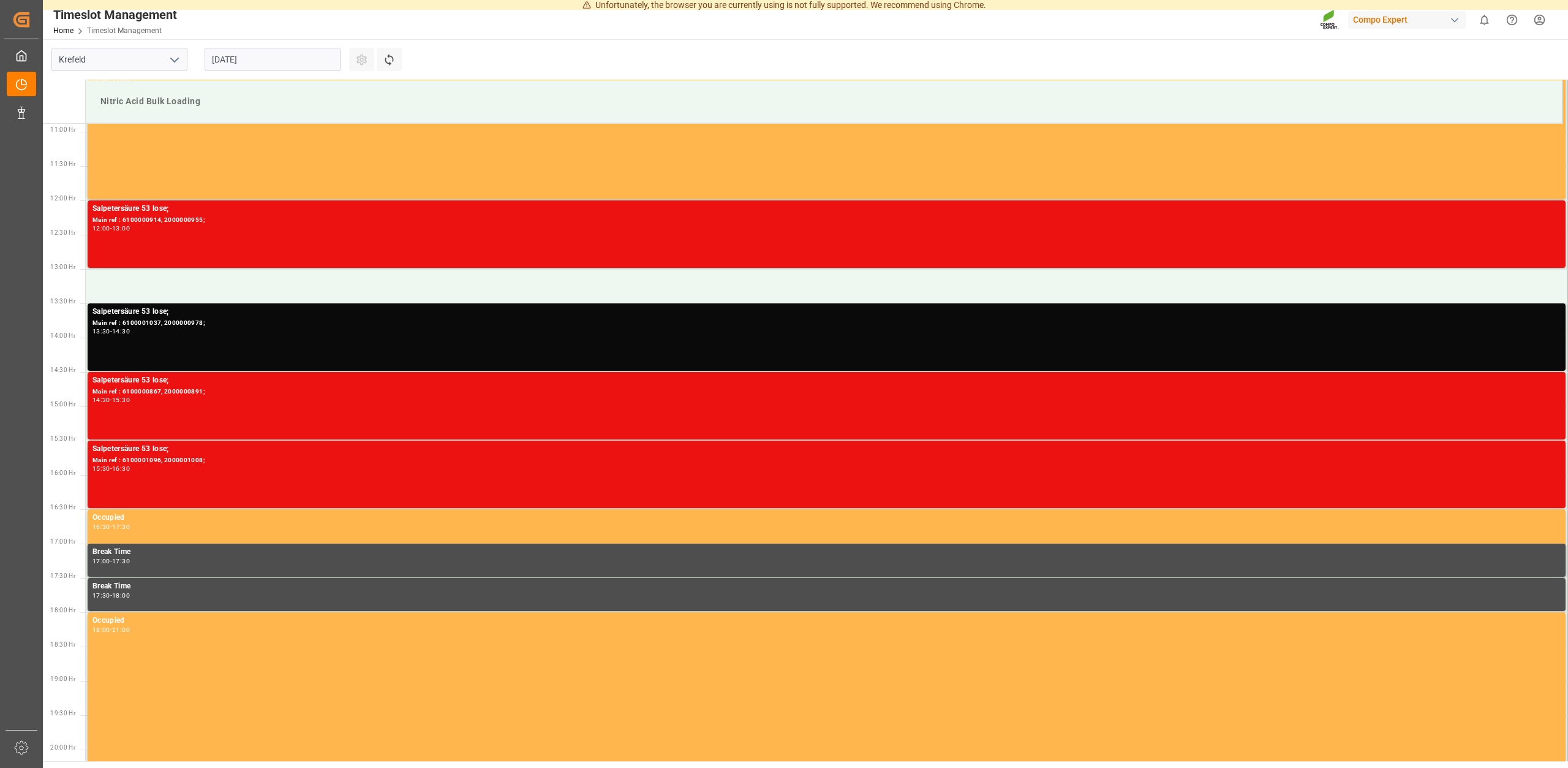
scroll to position [747, 0]
